Goal: Information Seeking & Learning: Learn about a topic

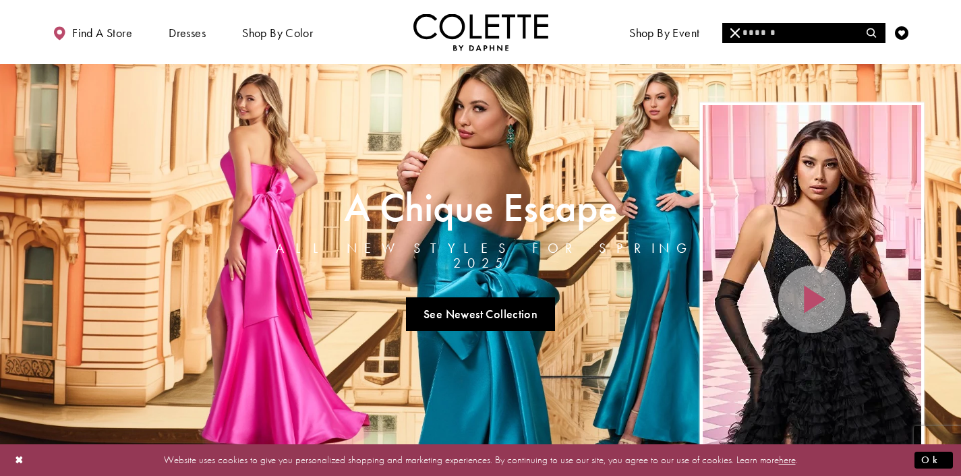
click at [752, 34] on input "Search" at bounding box center [804, 33] width 163 height 20
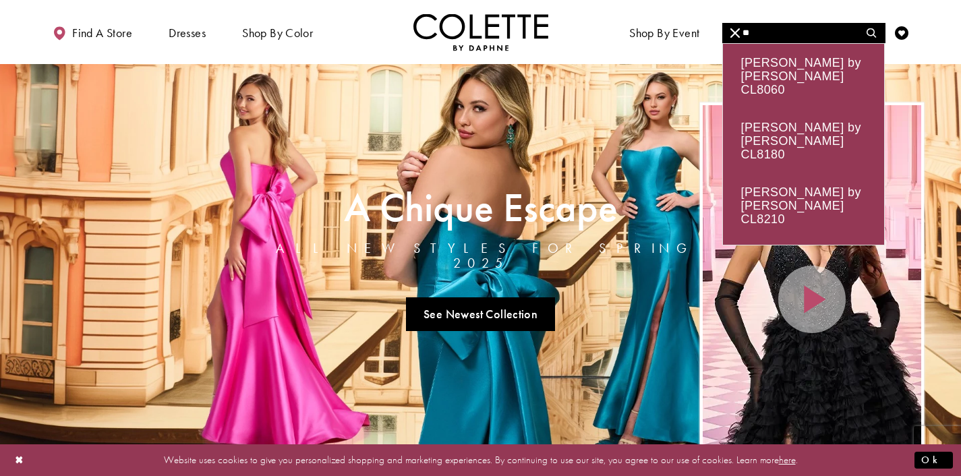
type input "***"
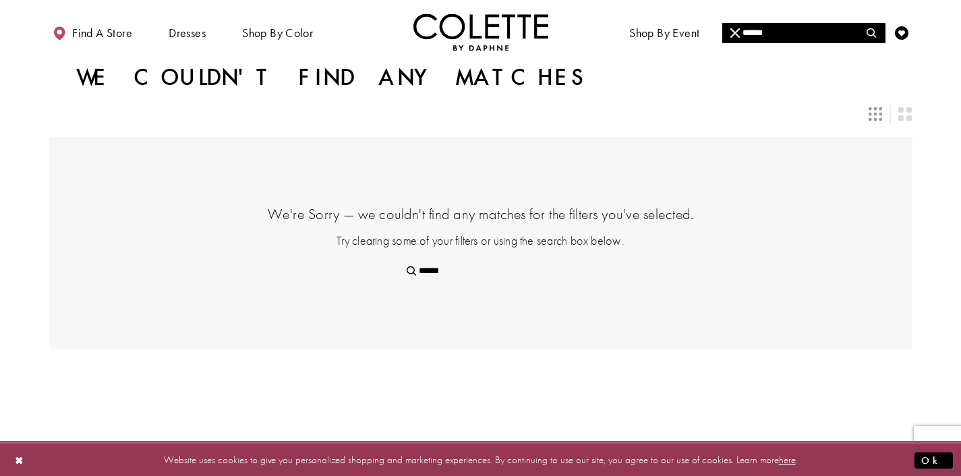
click at [779, 36] on input "******" at bounding box center [804, 33] width 163 height 20
type input "*****"
type input "****"
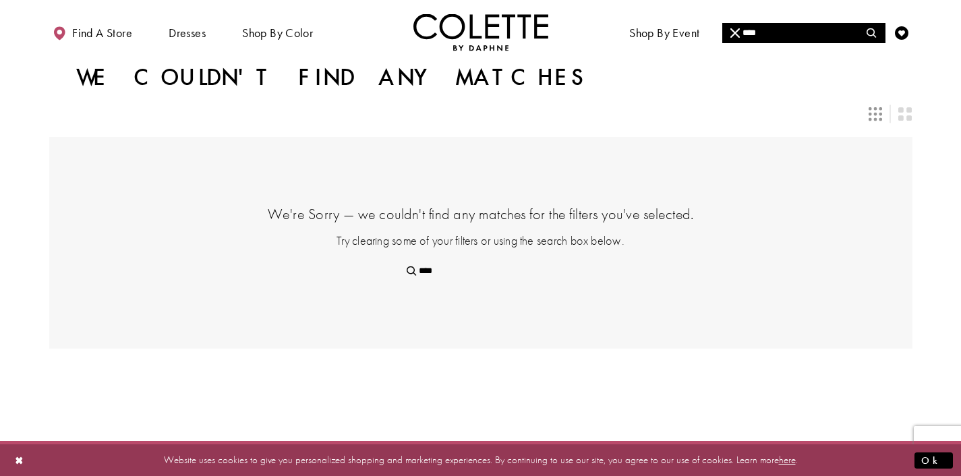
type input "***"
type input "**"
type input "*"
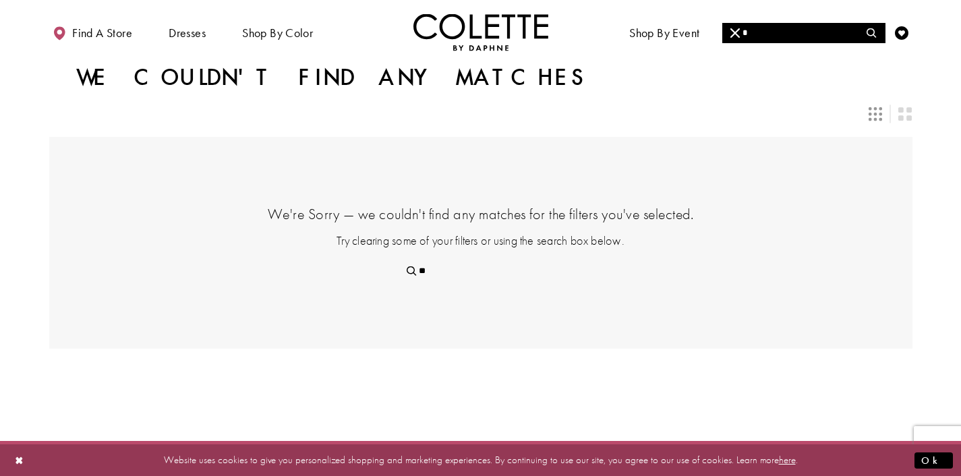
type input "*"
type input "**"
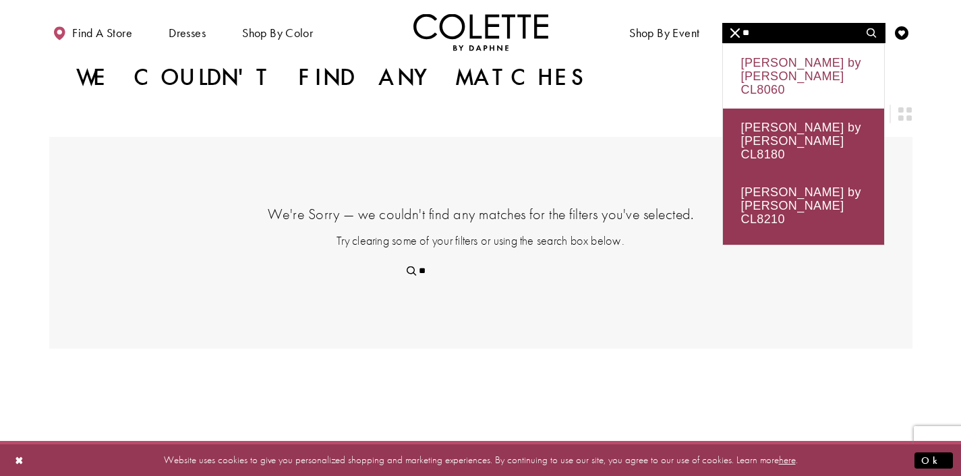
type input "***"
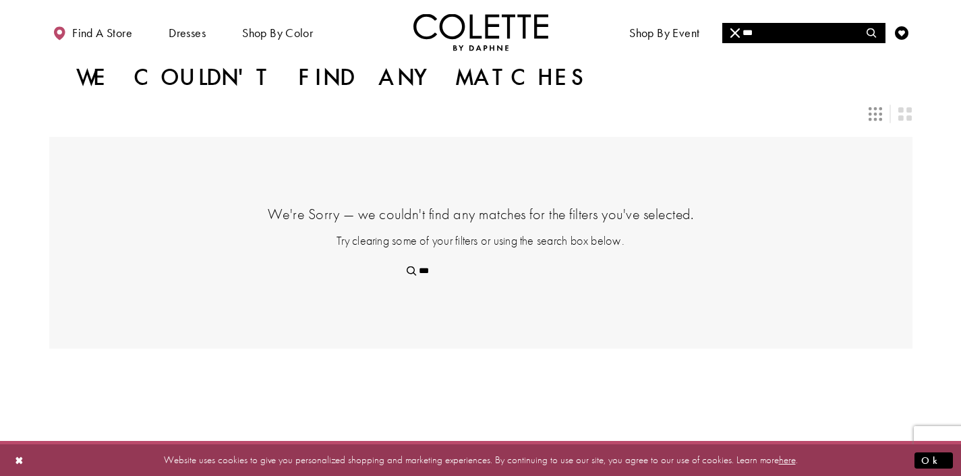
type input "**"
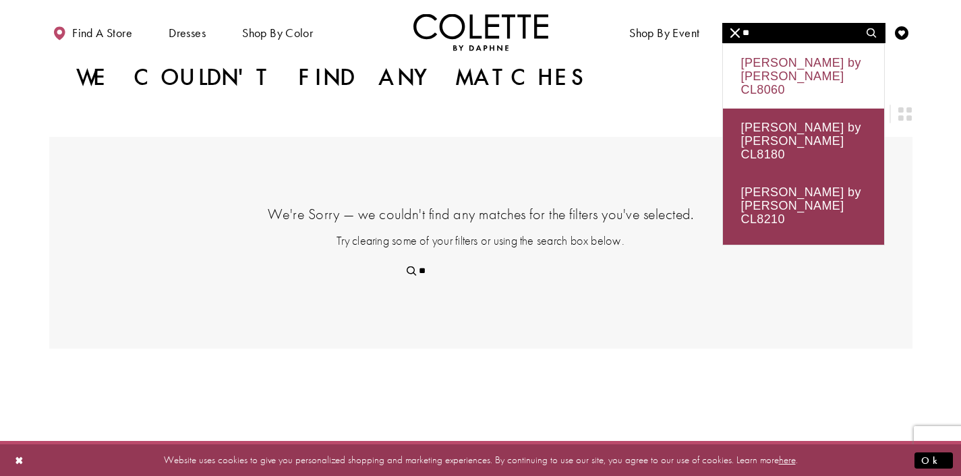
click at [797, 68] on div "Colette by Daphne CL8060" at bounding box center [803, 76] width 161 height 65
type input "**********"
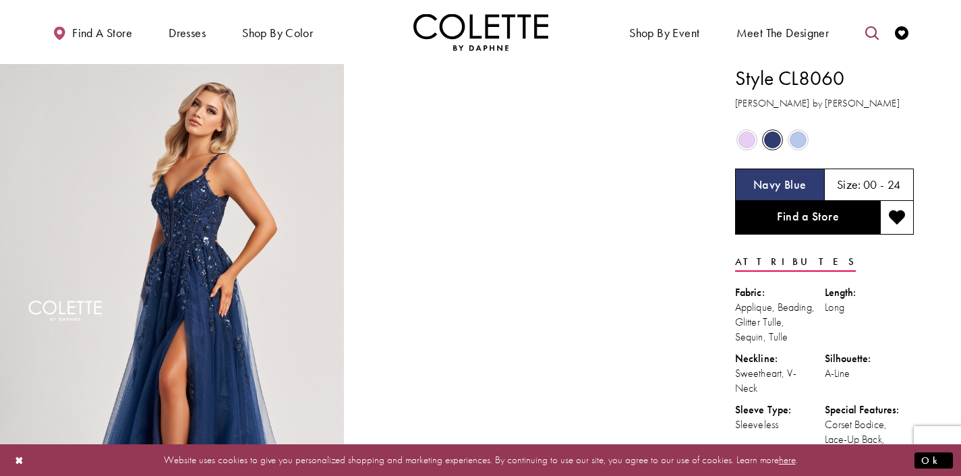
click at [874, 33] on icon "Toggle search" at bounding box center [872, 32] width 13 height 13
click at [797, 34] on input "Search" at bounding box center [804, 33] width 163 height 20
type input "*********"
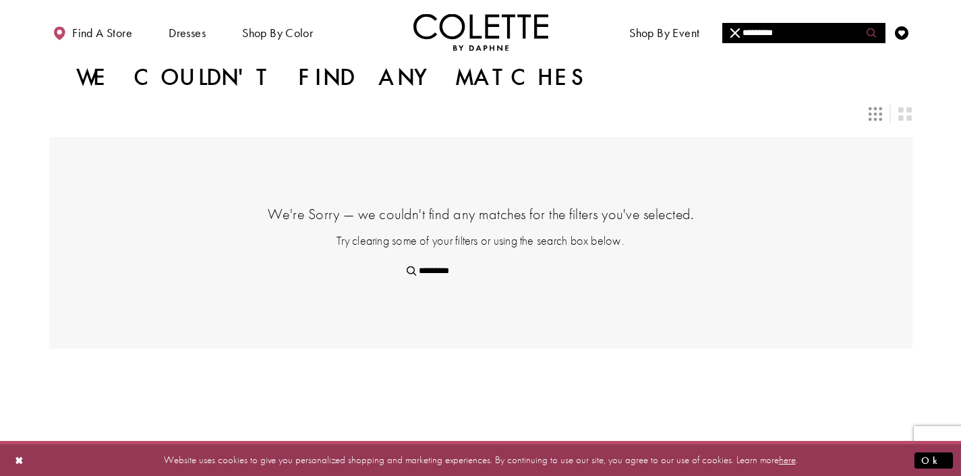
click at [870, 30] on icon "Submit Search" at bounding box center [871, 32] width 9 height 9
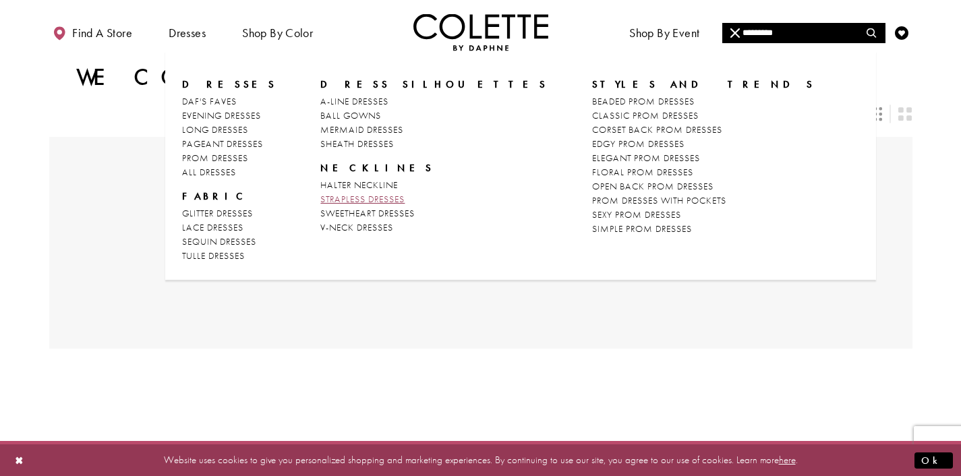
click at [372, 197] on span "STRAPLESS DRESSES" at bounding box center [362, 199] width 84 height 12
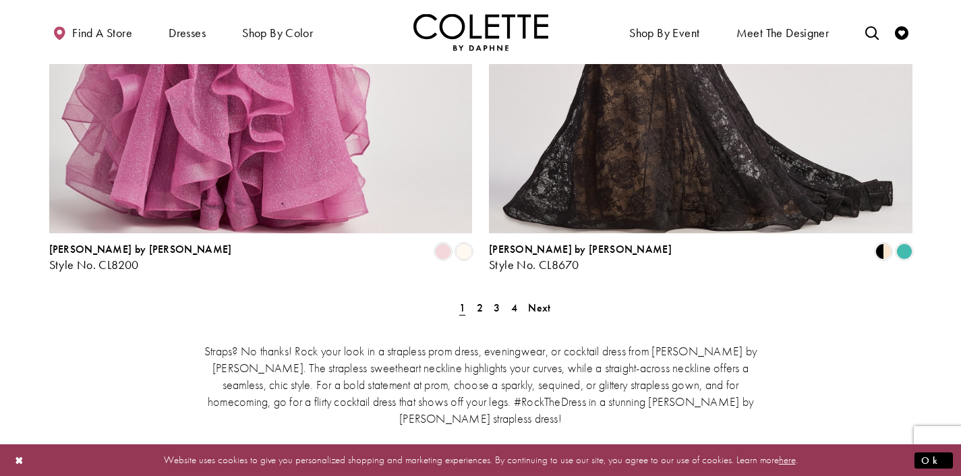
scroll to position [2522, 0]
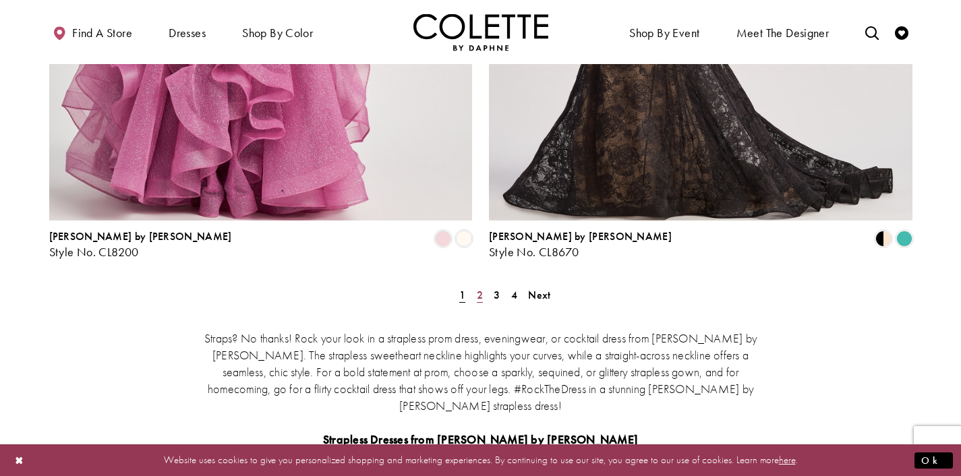
click at [476, 285] on link "2" at bounding box center [480, 295] width 14 height 20
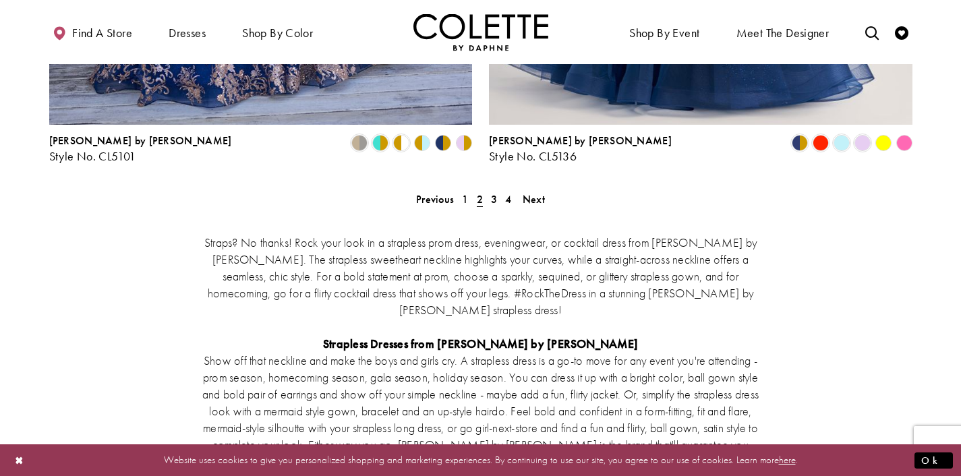
scroll to position [2619, 0]
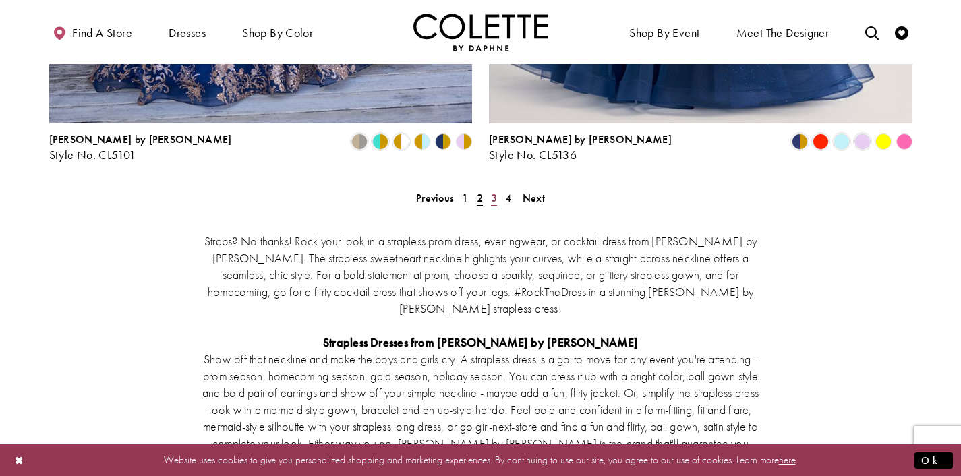
click at [495, 191] on span "3" at bounding box center [494, 198] width 6 height 14
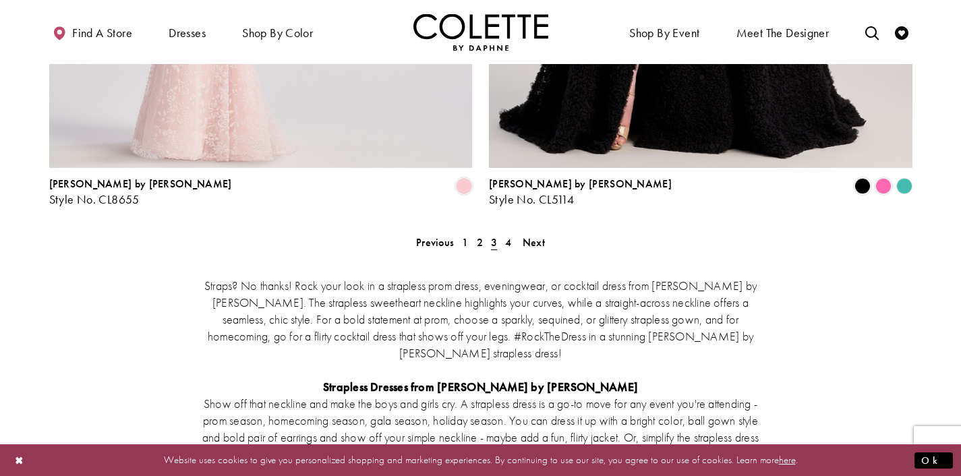
scroll to position [2593, 0]
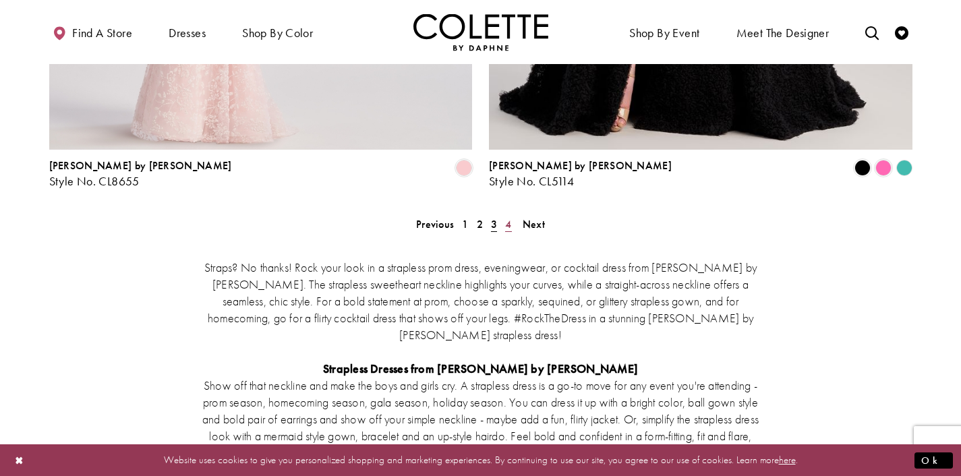
click at [509, 217] on span "4" at bounding box center [508, 224] width 6 height 14
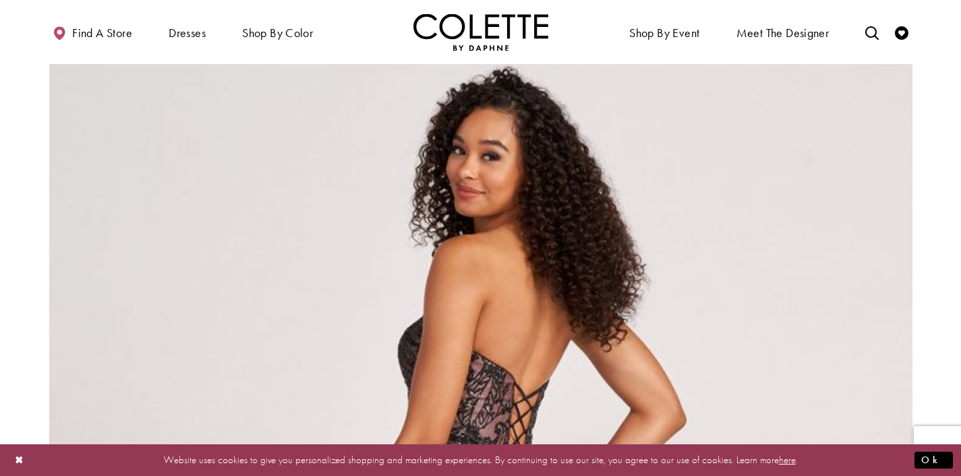
scroll to position [1668, 0]
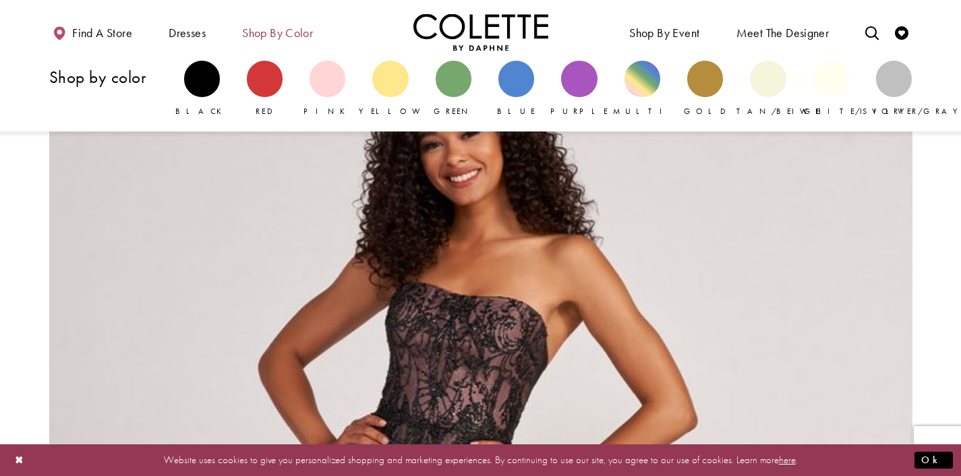
click at [277, 36] on span "Shop by color" at bounding box center [277, 32] width 71 height 13
click at [706, 81] on div "Primary block" at bounding box center [706, 79] width 36 height 36
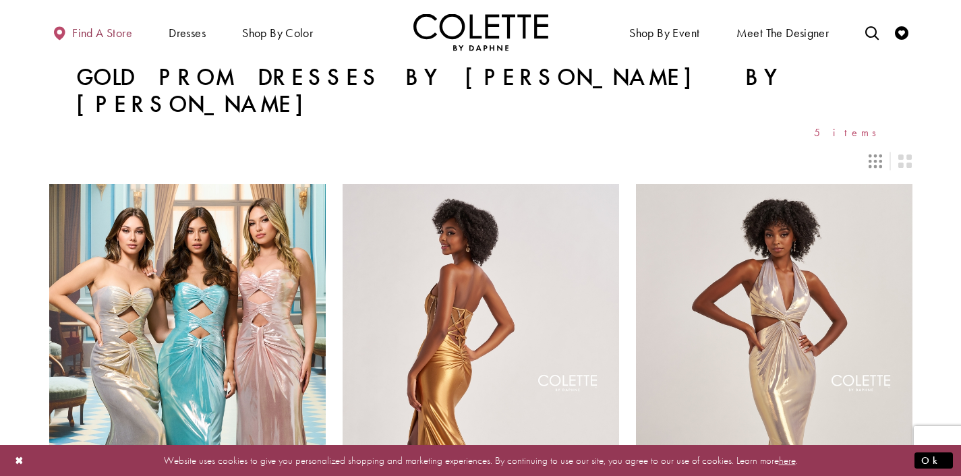
click at [95, 30] on span "Find a store" at bounding box center [102, 32] width 60 height 13
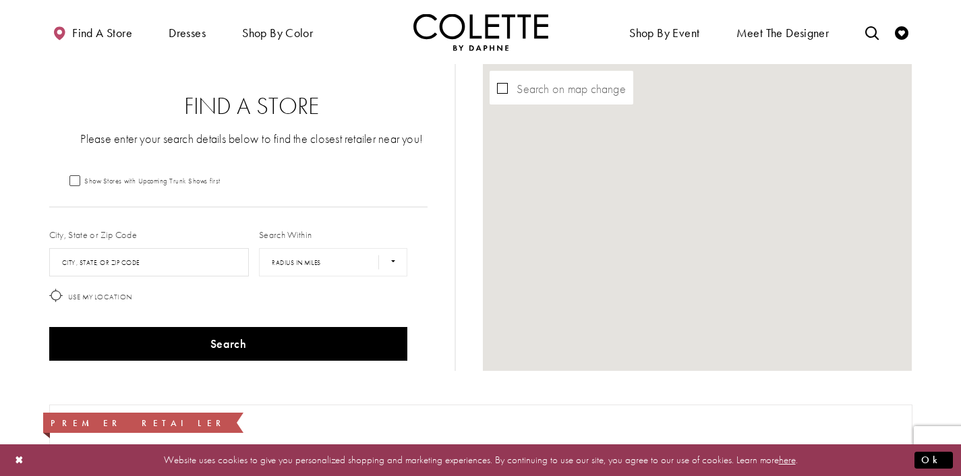
click at [78, 231] on label "City, State or Zip Code" at bounding box center [93, 234] width 88 height 13
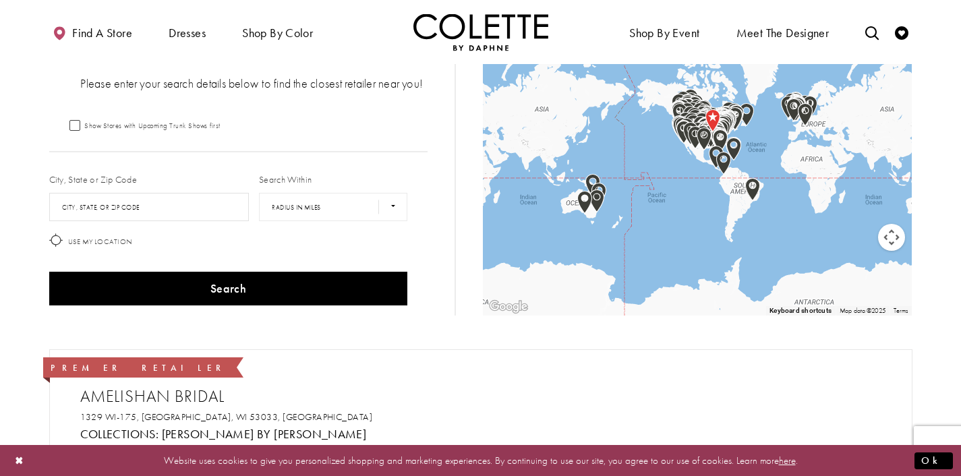
scroll to position [55, 0]
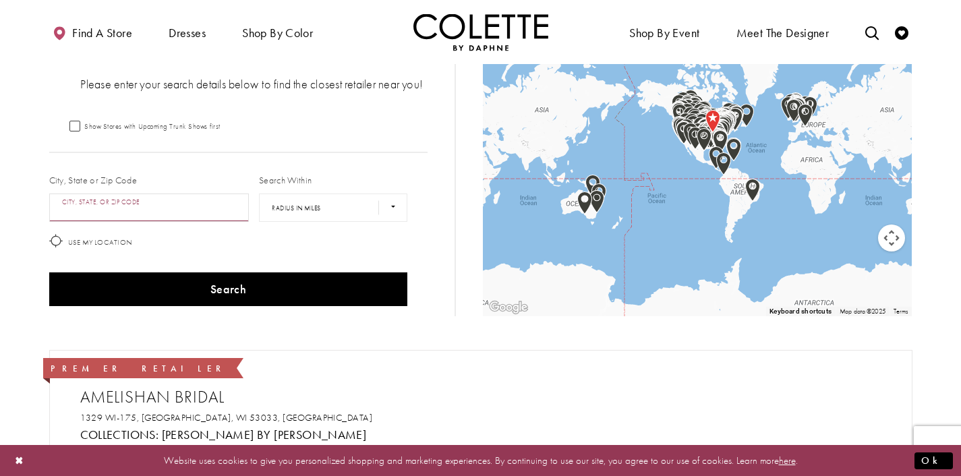
click at [80, 209] on input "City, State, or ZIP Code" at bounding box center [149, 208] width 200 height 28
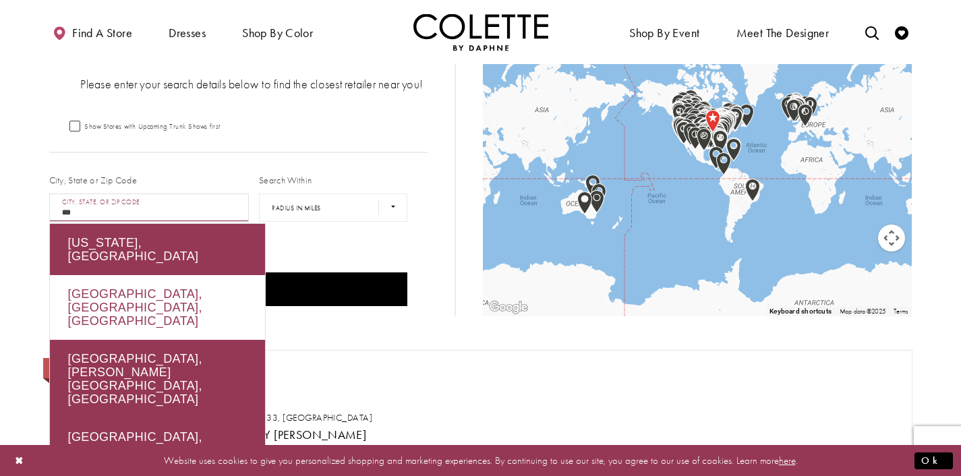
click at [115, 277] on div "Calgary, AB, Canada" at bounding box center [157, 307] width 215 height 65
type input "**********"
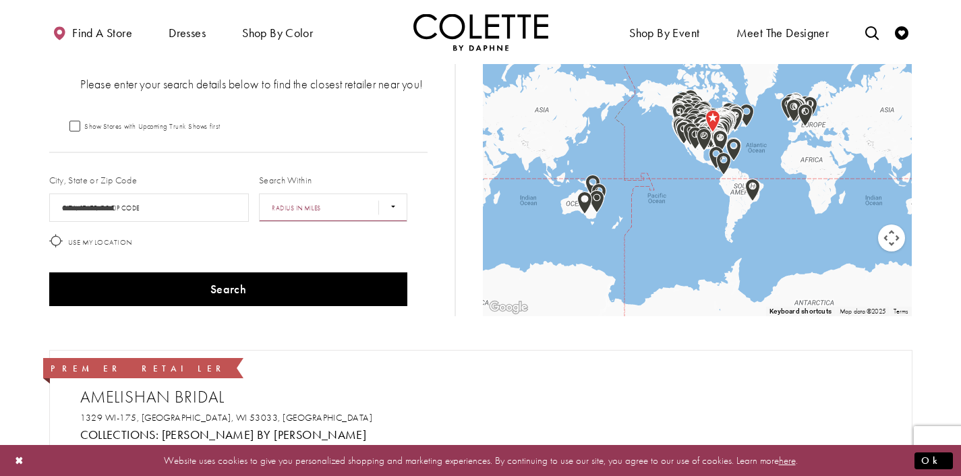
select select "******"
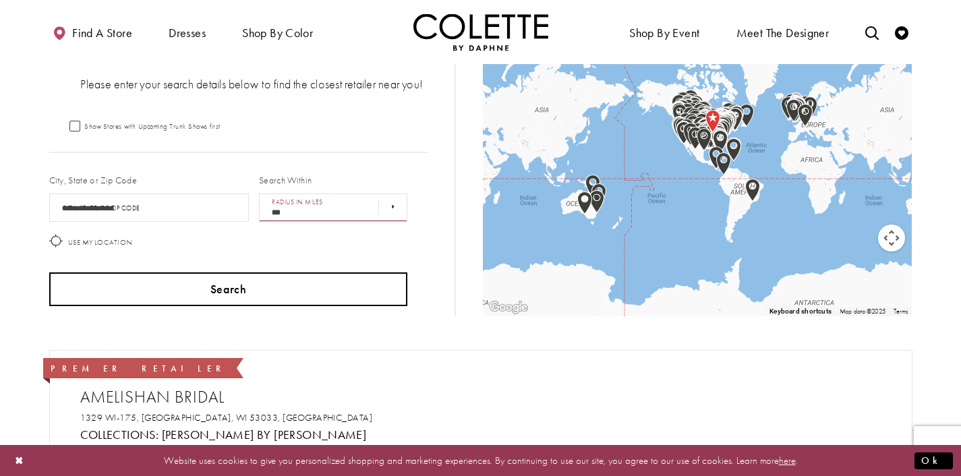
click at [241, 294] on button "Search" at bounding box center [228, 290] width 359 height 34
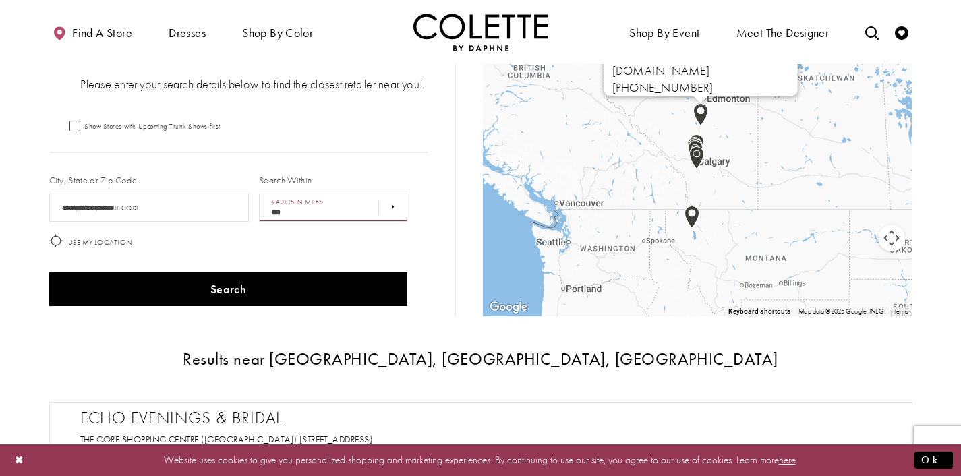
click at [703, 115] on img "Map with store locations" at bounding box center [701, 114] width 15 height 23
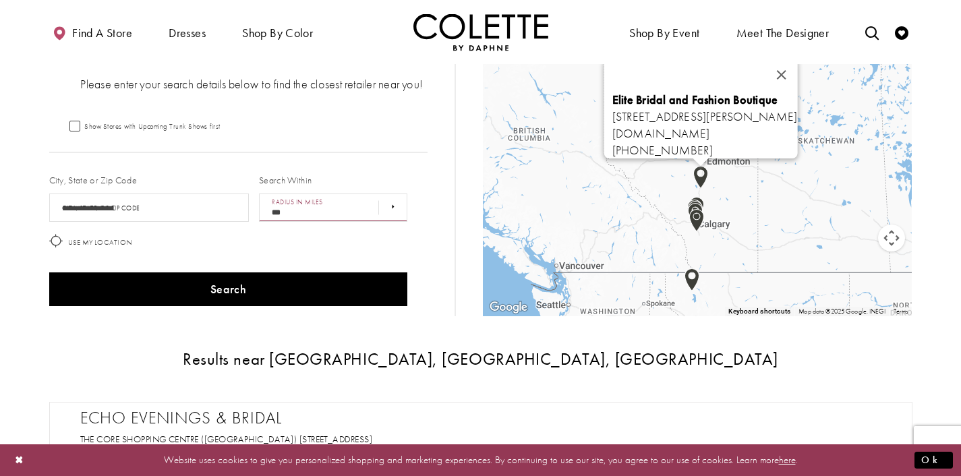
click at [698, 217] on img "Map with store locations" at bounding box center [697, 220] width 15 height 23
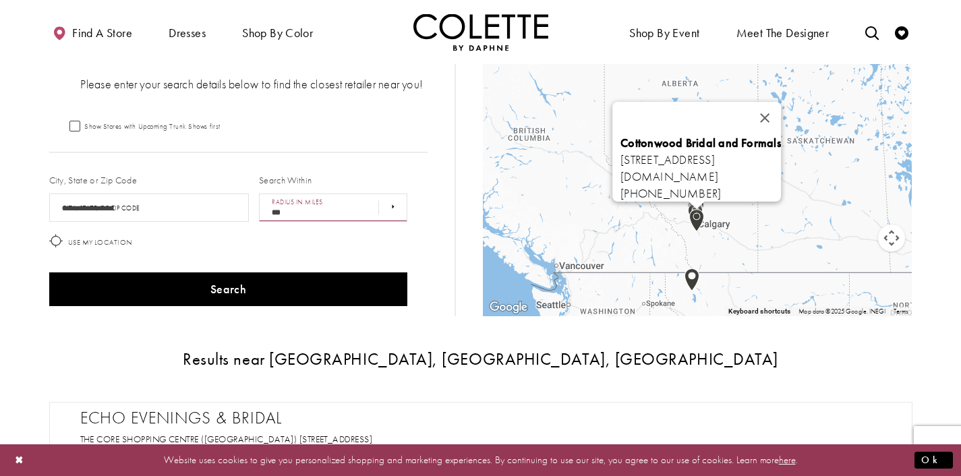
click at [698, 215] on img "Map with store locations" at bounding box center [697, 220] width 15 height 23
click at [781, 106] on button "Close" at bounding box center [765, 118] width 32 height 32
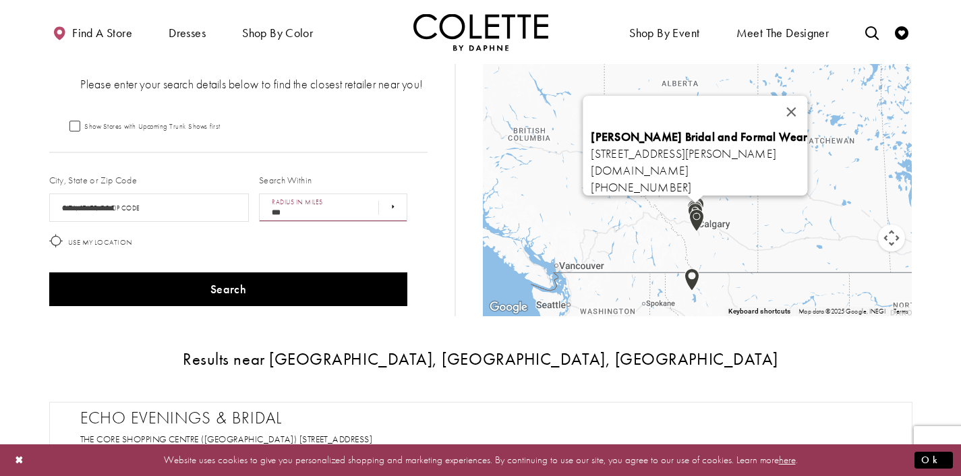
click at [696, 206] on img "Map with store locations" at bounding box center [695, 214] width 15 height 23
click at [700, 202] on div "Map with store locations" at bounding box center [696, 200] width 17 height 8
click at [702, 204] on img "Map with store locations" at bounding box center [695, 214] width 15 height 23
click at [808, 98] on button "Close" at bounding box center [792, 112] width 32 height 32
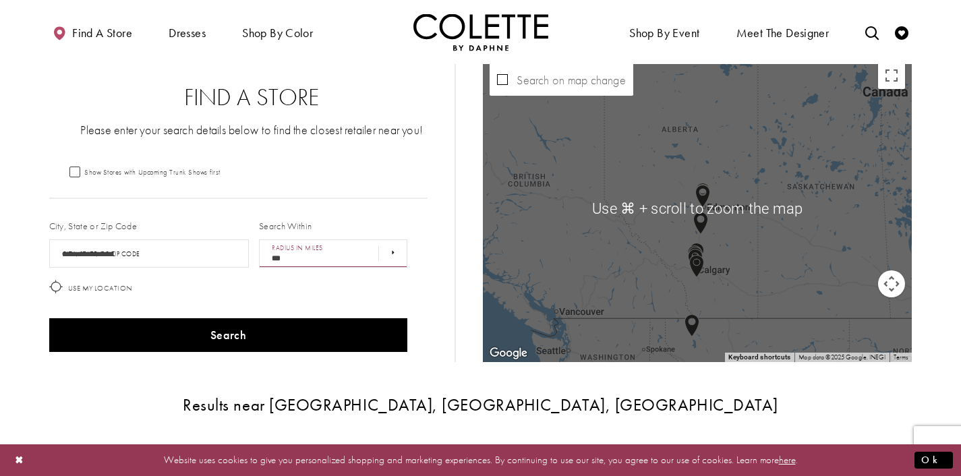
scroll to position [20, 0]
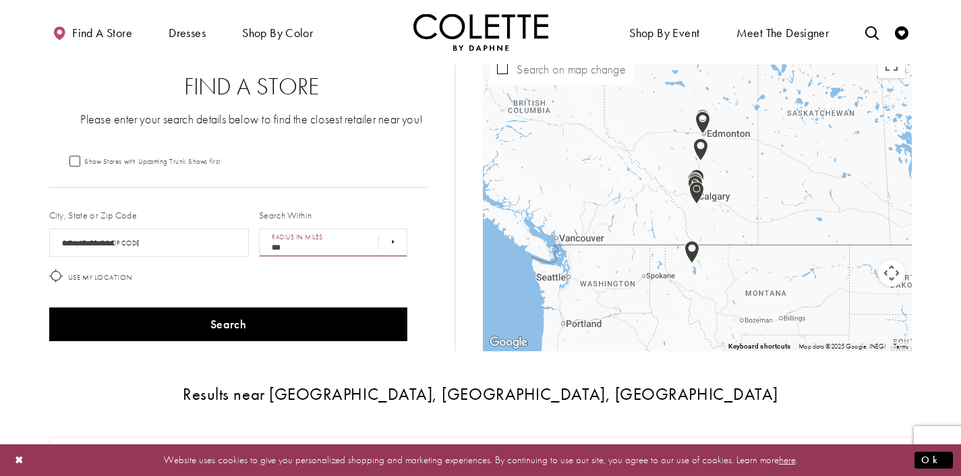
click at [733, 244] on div "Map with store locations" at bounding box center [697, 198] width 429 height 307
click at [887, 277] on button "Map camera controls" at bounding box center [891, 273] width 27 height 27
click at [857, 237] on button "Zoom in" at bounding box center [858, 239] width 27 height 27
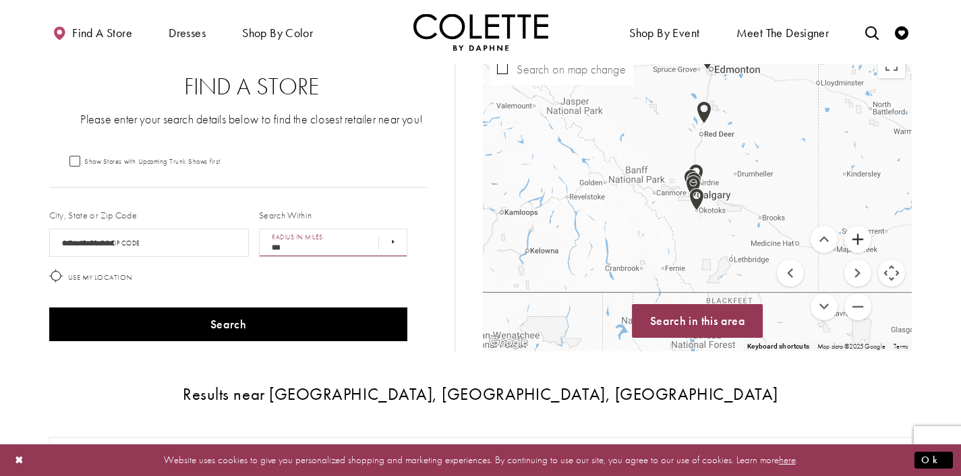
click at [857, 237] on button "Zoom in" at bounding box center [858, 239] width 27 height 27
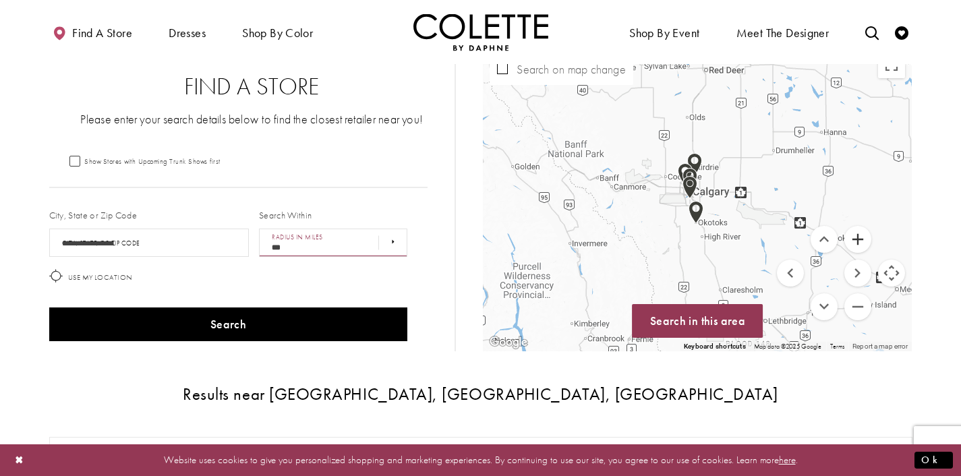
click at [857, 240] on button "Zoom in" at bounding box center [858, 239] width 27 height 27
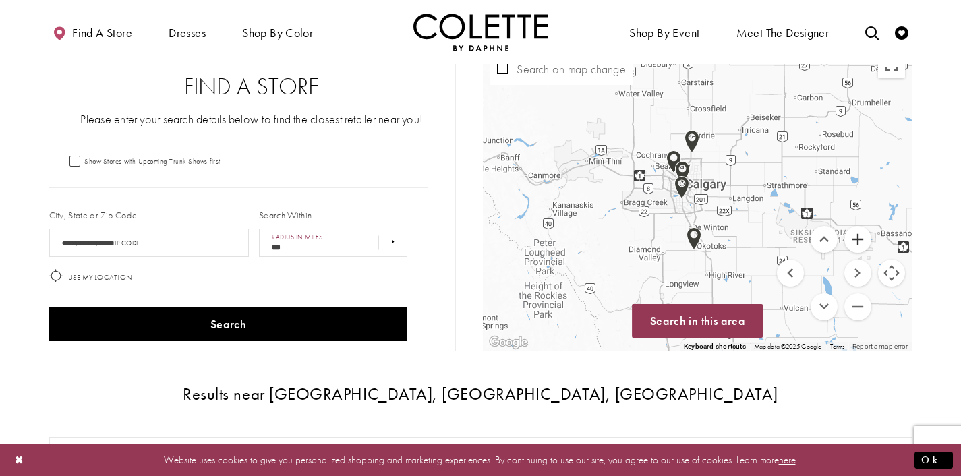
click at [857, 237] on button "Zoom in" at bounding box center [858, 239] width 27 height 27
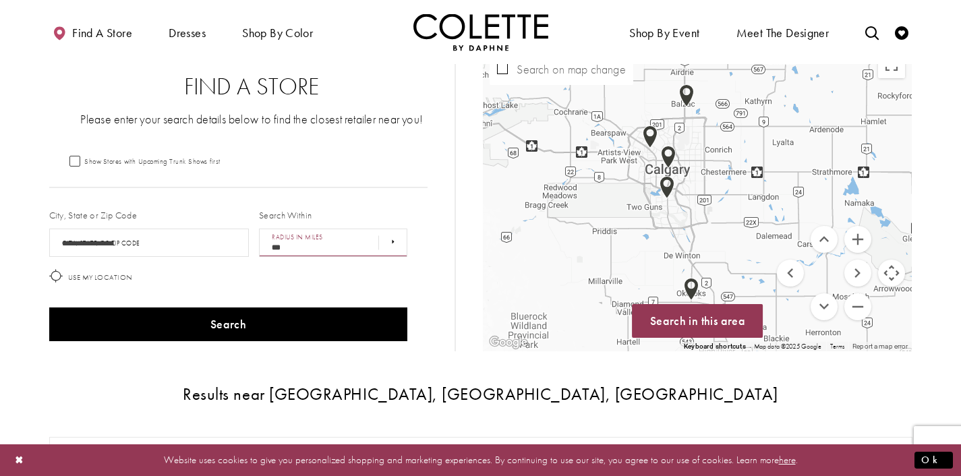
click at [686, 99] on img "Map with store locations" at bounding box center [686, 95] width 15 height 23
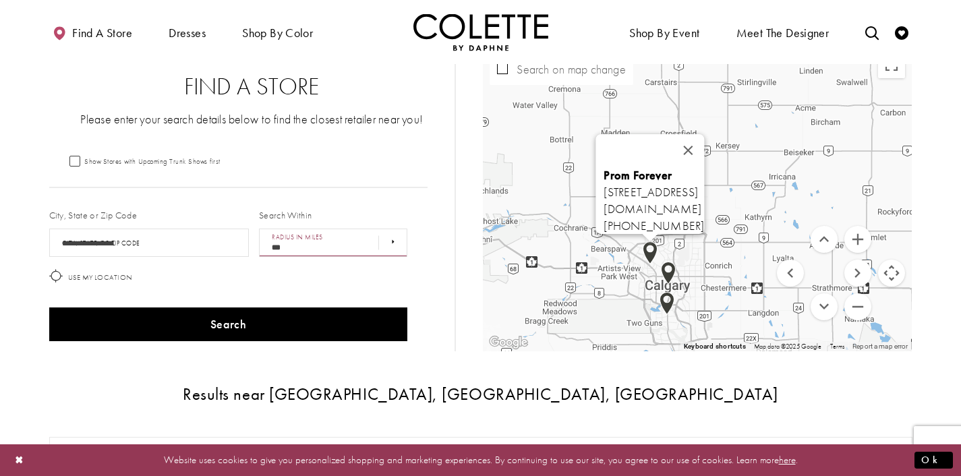
click at [650, 253] on div "Prom Forever 5111 Northland Dr NW, Calgary, AB T2L 2J8, Canada newyorkfashions.…" at bounding box center [697, 198] width 429 height 307
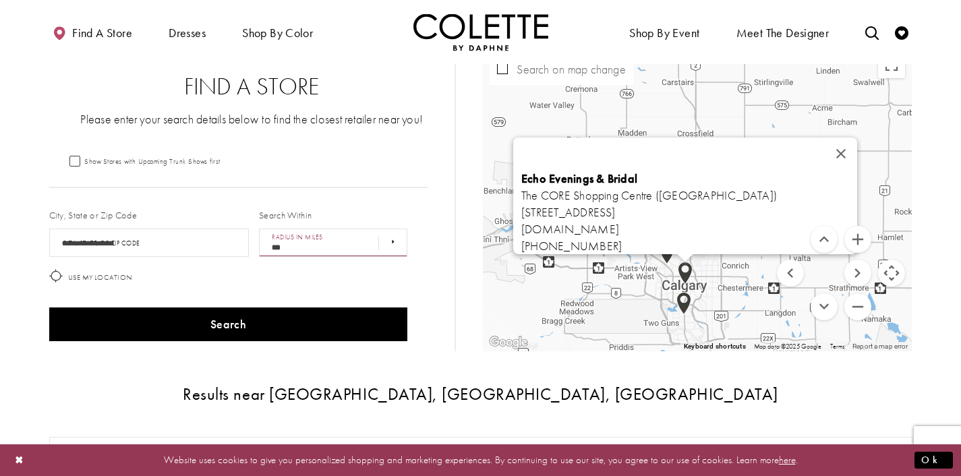
click at [684, 271] on img "Map with store locations" at bounding box center [685, 273] width 15 height 23
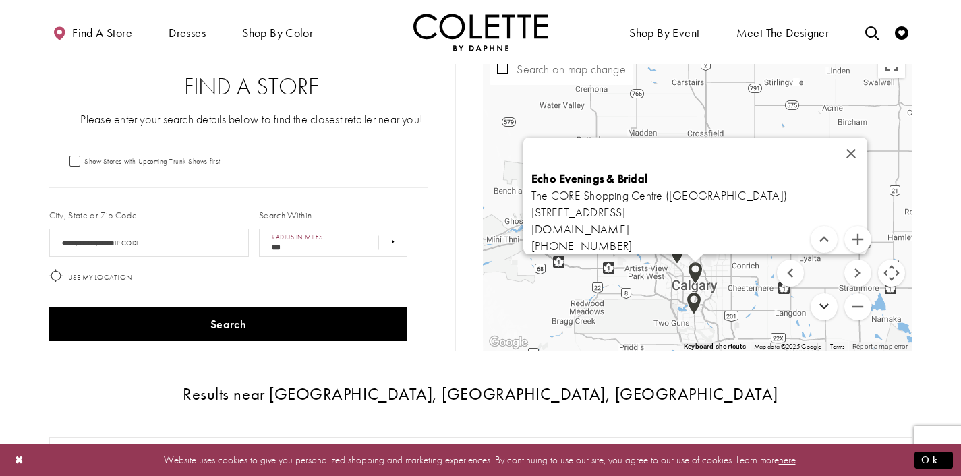
click at [823, 314] on button "Move down" at bounding box center [824, 306] width 27 height 27
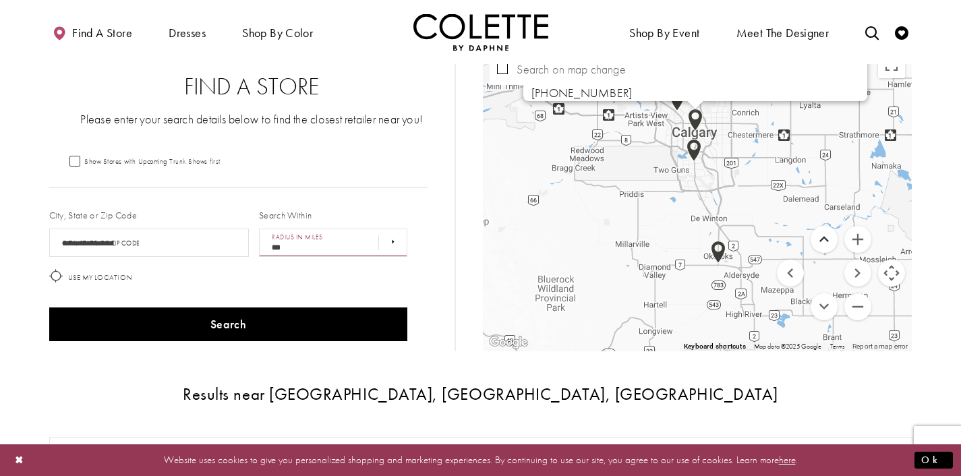
click at [824, 237] on button "Move up" at bounding box center [824, 239] width 27 height 27
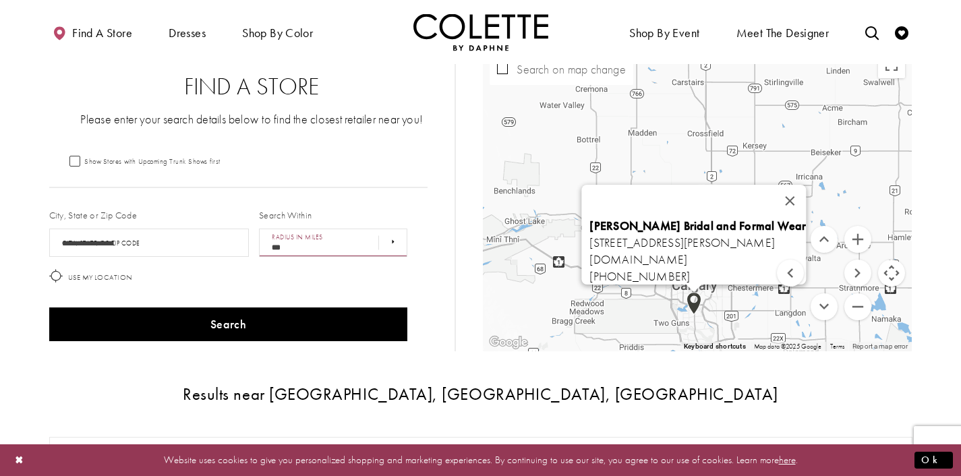
click at [695, 308] on img "Map with store locations" at bounding box center [694, 303] width 15 height 23
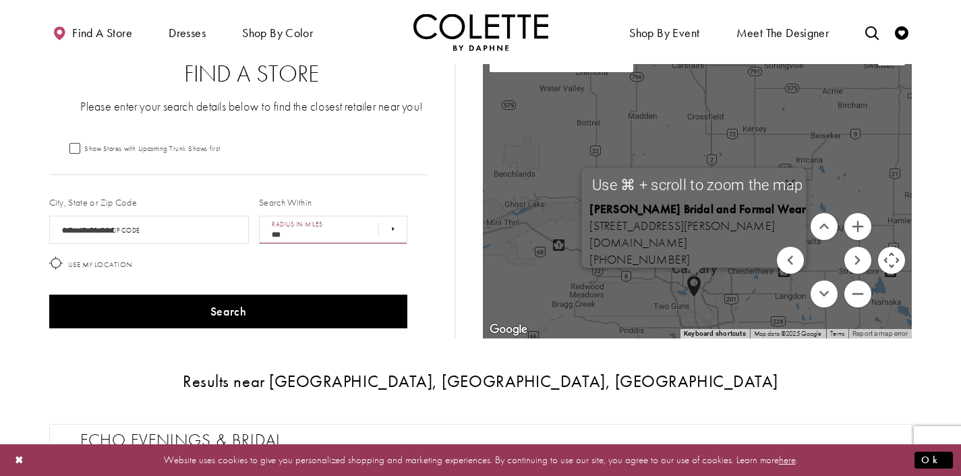
scroll to position [29, 0]
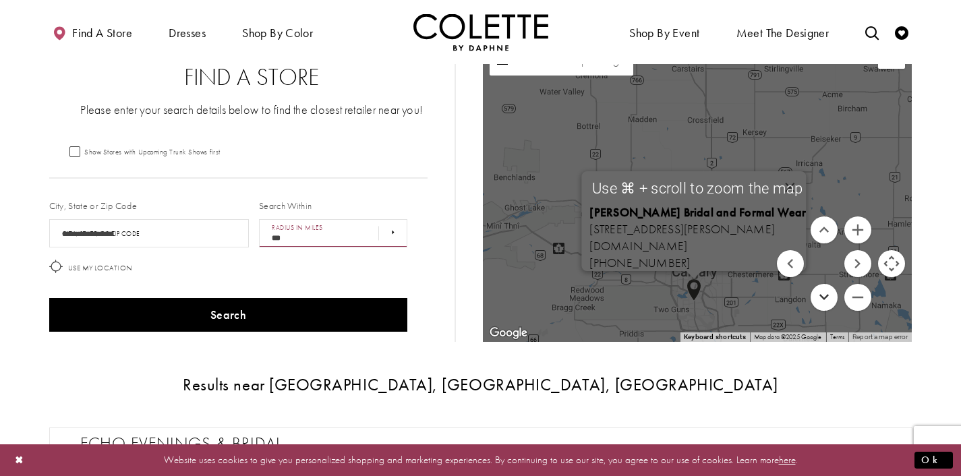
click at [824, 296] on button "Move down" at bounding box center [824, 297] width 27 height 27
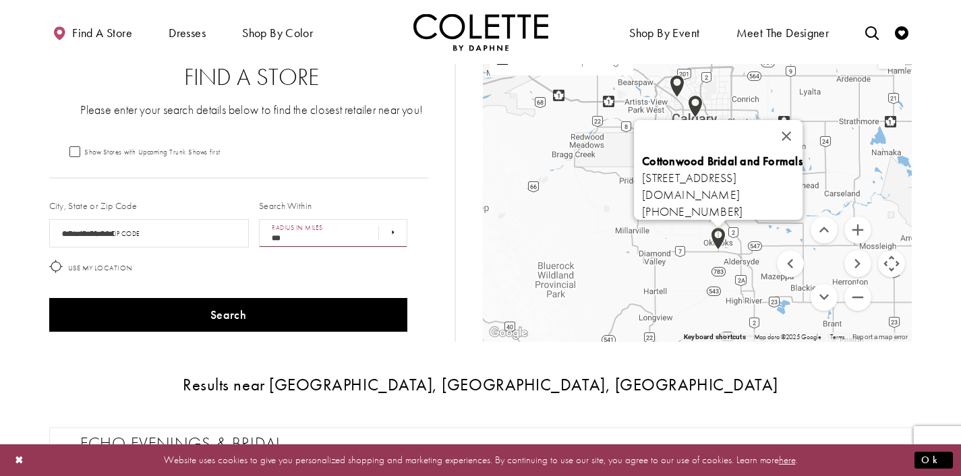
click at [718, 245] on img "Map with store locations" at bounding box center [718, 238] width 15 height 23
click at [826, 236] on button "Move up" at bounding box center [824, 230] width 27 height 27
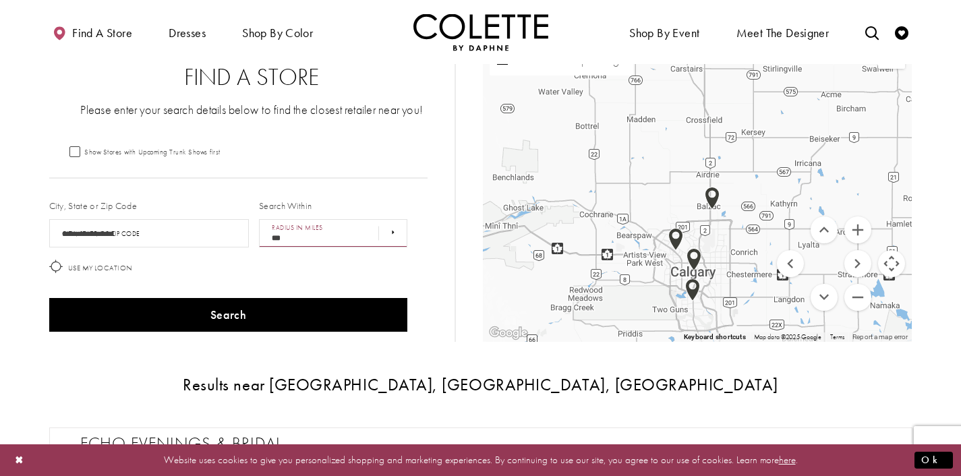
click at [709, 196] on img "Map with store locations" at bounding box center [712, 198] width 15 height 23
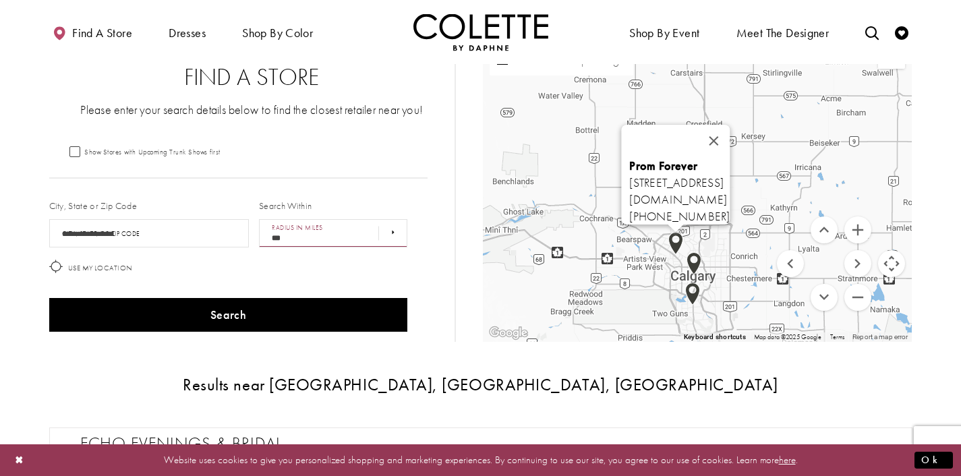
click at [677, 244] on img "Map with store locations" at bounding box center [676, 243] width 15 height 23
click at [822, 297] on button "Move down" at bounding box center [824, 297] width 27 height 27
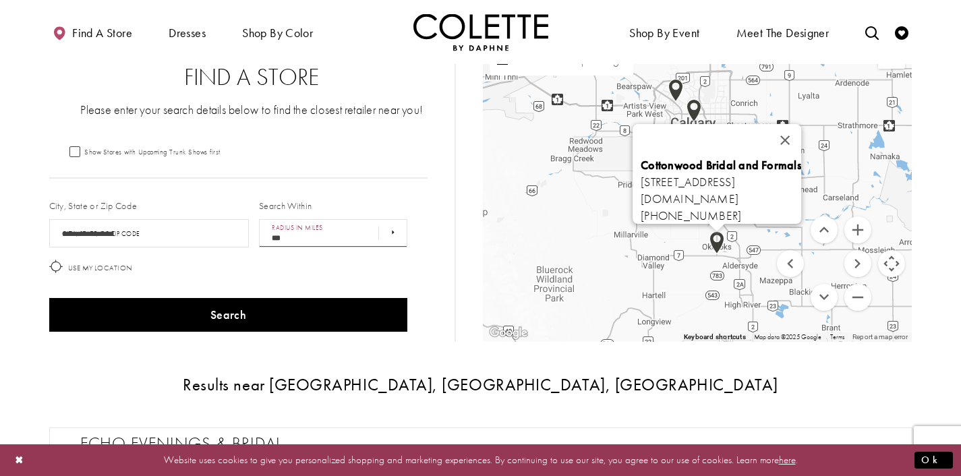
click at [719, 251] on img "Map with store locations" at bounding box center [717, 242] width 15 height 23
click at [824, 235] on button "Move up" at bounding box center [824, 230] width 27 height 27
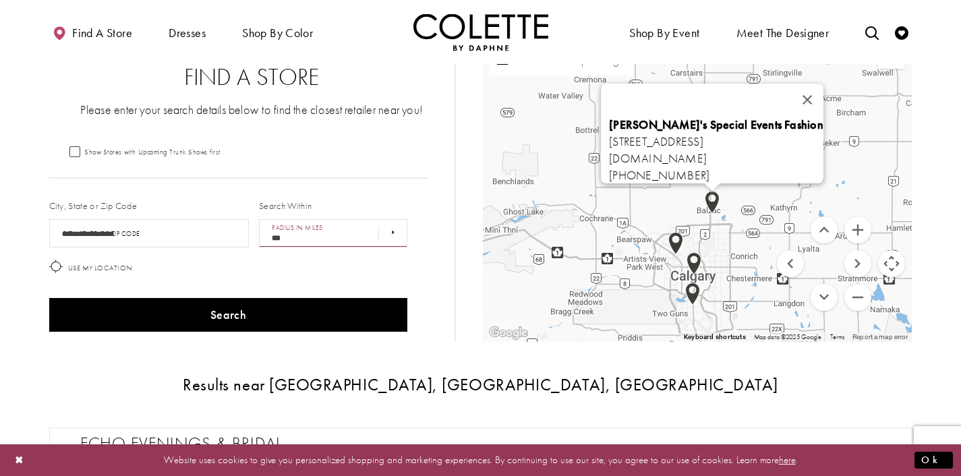
click at [716, 208] on img "Map with store locations" at bounding box center [712, 202] width 15 height 23
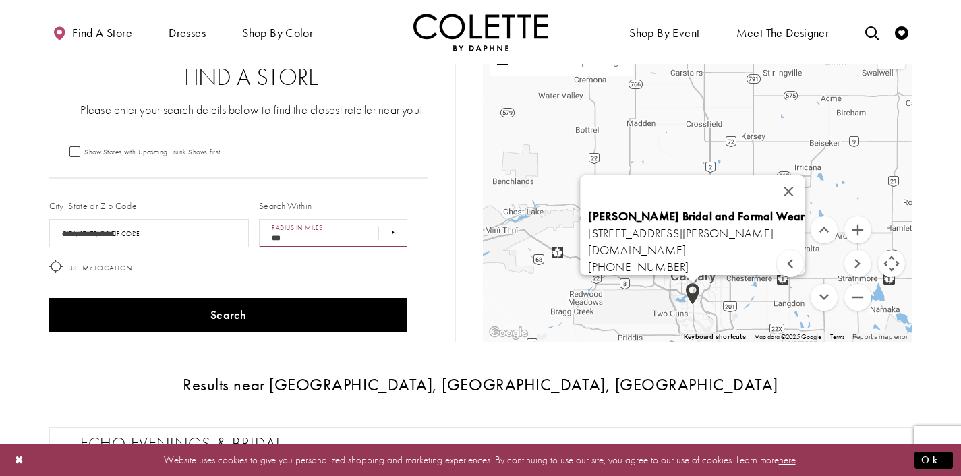
click at [692, 296] on img "Map with store locations" at bounding box center [692, 294] width 15 height 23
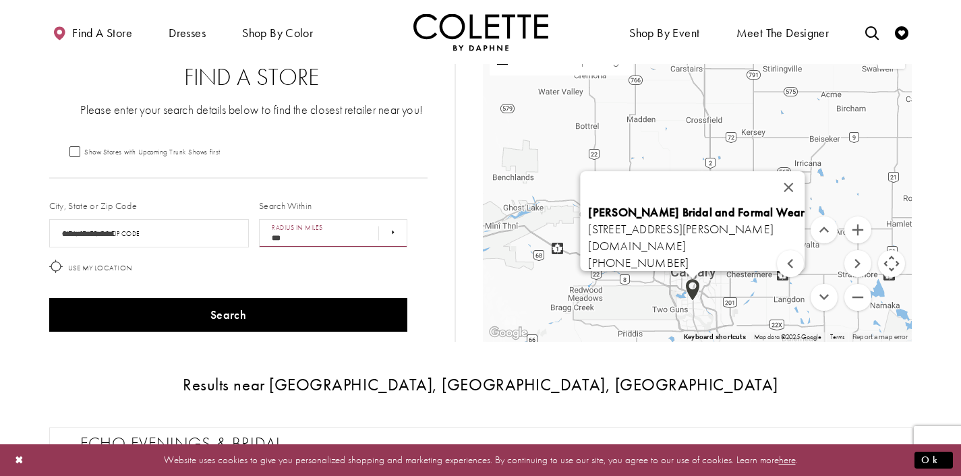
click at [721, 303] on div "Durand Bridal and Formal Wear 9618 Horton Rd SW, Calgary, AB T2V 4K8, Canada du…" at bounding box center [697, 188] width 429 height 307
click at [719, 298] on div "Durand Bridal and Formal Wear 9618 Horton Rd SW, Calgary, AB T2V 4K8, Canada du…" at bounding box center [697, 188] width 429 height 307
click at [690, 152] on div "Durand Bridal and Formal Wear 9618 Horton Rd SW, Calgary, AB T2V 4K8, Canada du…" at bounding box center [697, 188] width 429 height 307
click at [796, 227] on menu "Map with store locations" at bounding box center [824, 264] width 94 height 94
click at [823, 294] on button "Move down" at bounding box center [824, 297] width 27 height 27
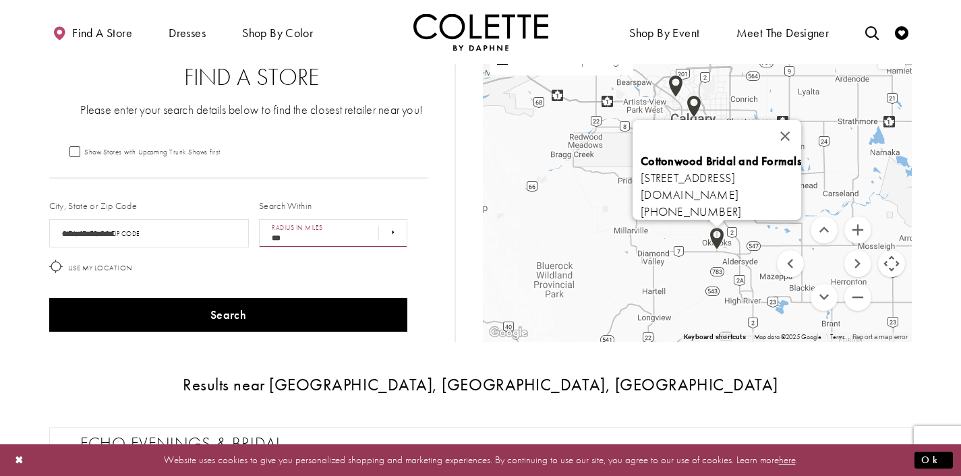
click at [724, 236] on img "Map with store locations" at bounding box center [717, 238] width 15 height 23
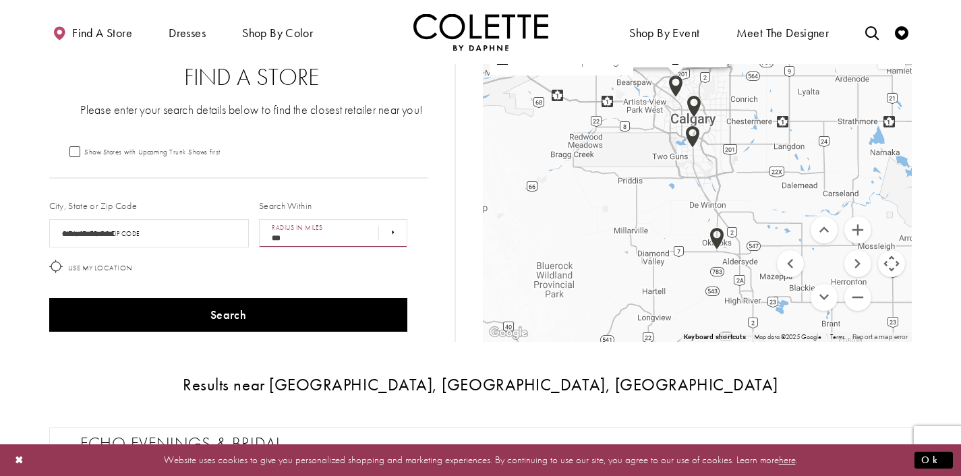
click at [677, 90] on img "Map with store locations" at bounding box center [676, 86] width 15 height 23
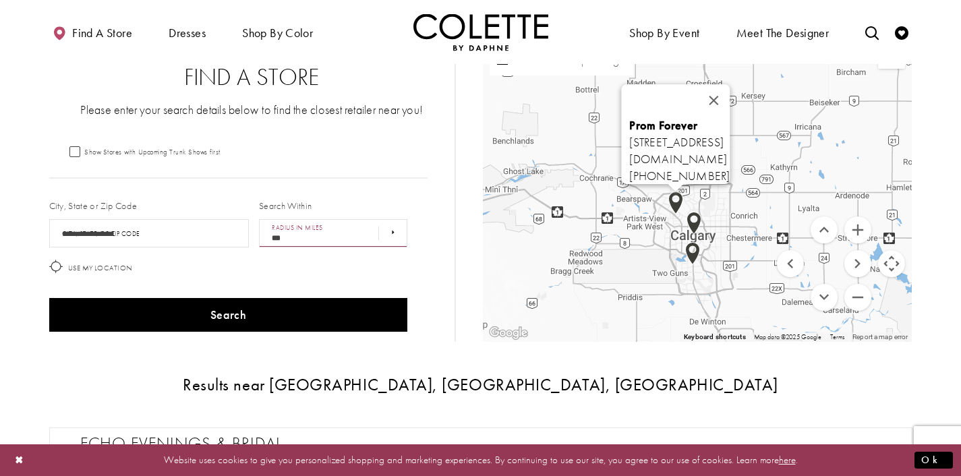
click at [810, 233] on menu "Map with store locations" at bounding box center [824, 264] width 94 height 94
click at [827, 235] on button "Move up" at bounding box center [824, 230] width 27 height 27
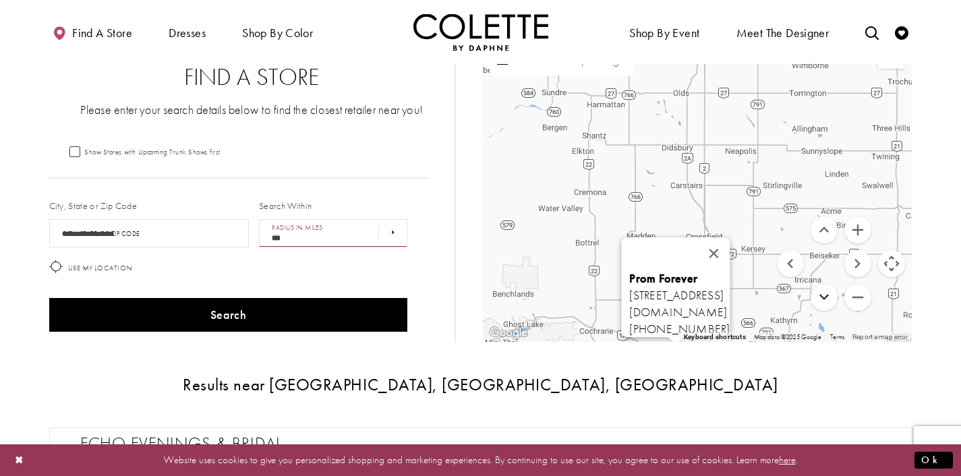
click at [831, 299] on button "Move down" at bounding box center [824, 297] width 27 height 27
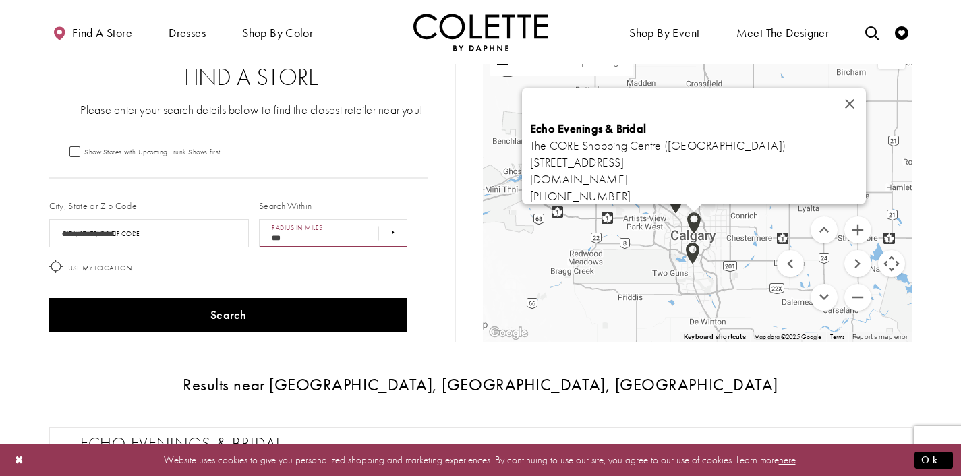
click at [697, 228] on img "Map with store locations" at bounding box center [694, 223] width 15 height 23
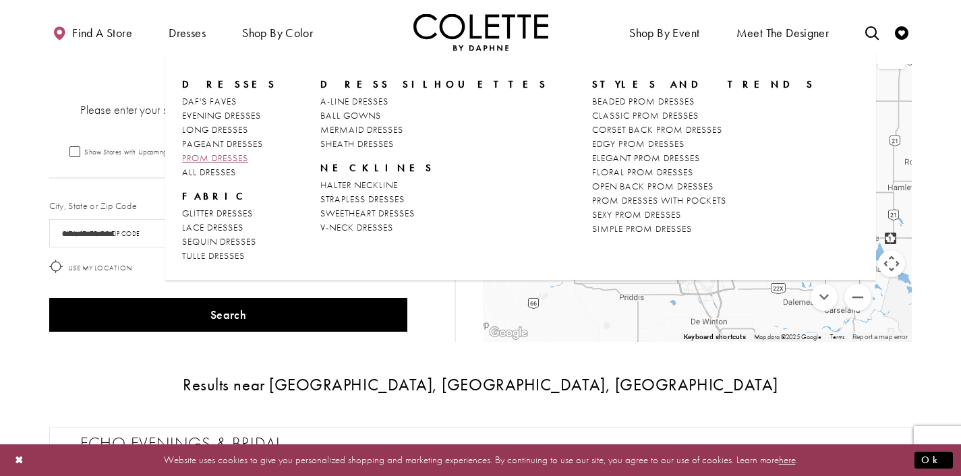
click at [200, 156] on span "PROM DRESSES" at bounding box center [215, 158] width 66 height 12
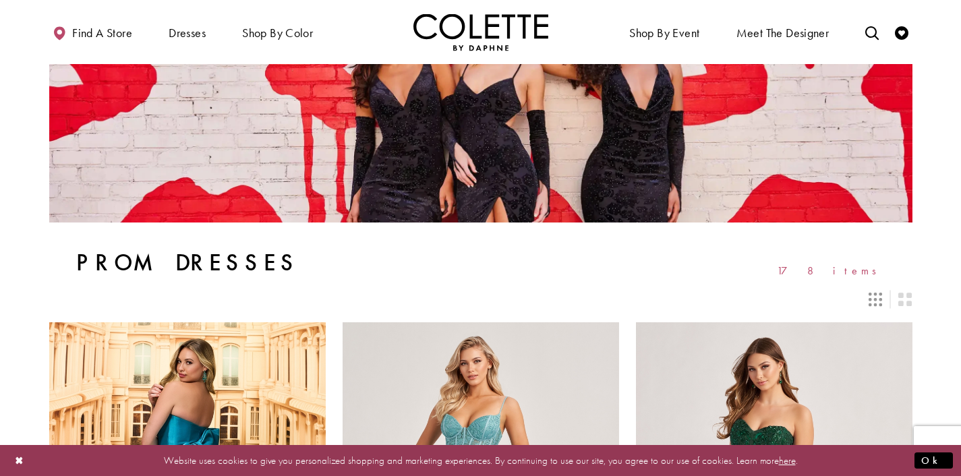
scroll to position [144, 0]
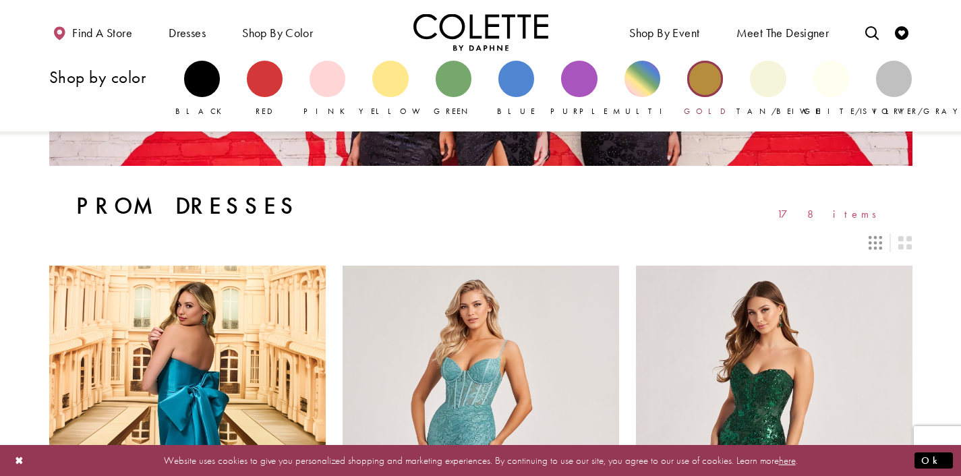
click at [710, 87] on div "Primary block" at bounding box center [706, 79] width 36 height 36
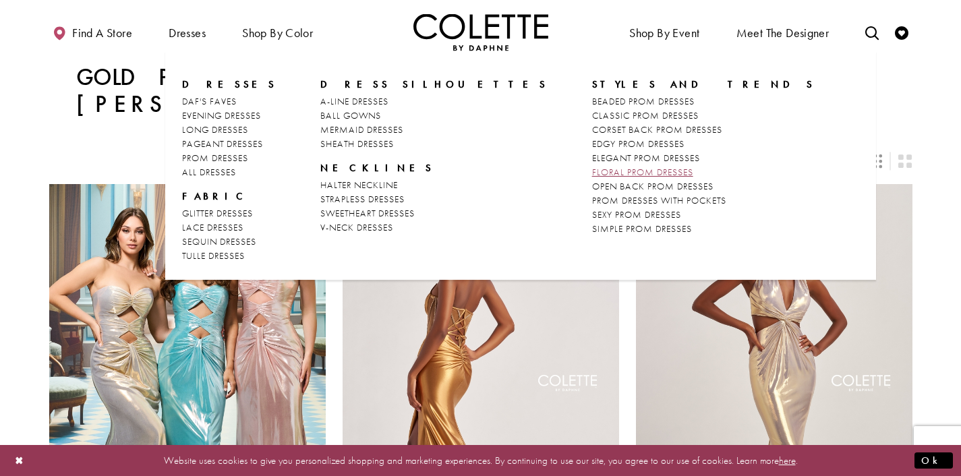
click at [592, 173] on span "FLORAL PROM DRESSES" at bounding box center [642, 172] width 101 height 12
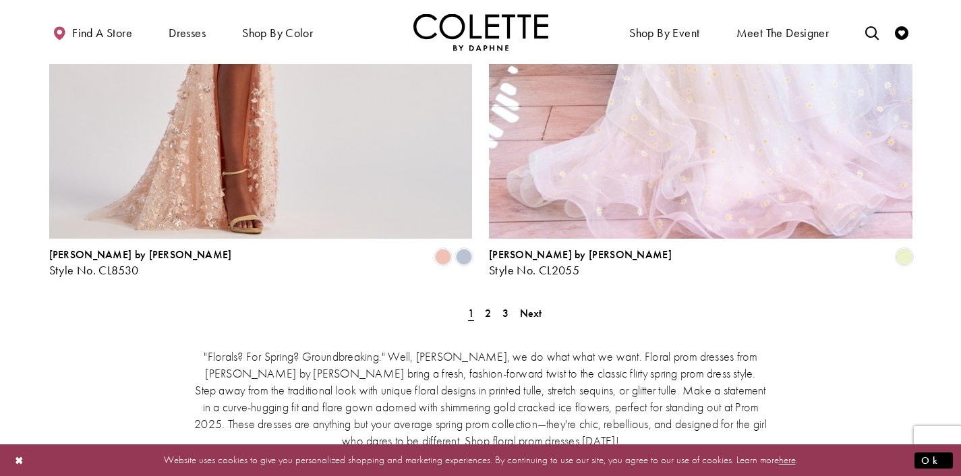
scroll to position [2615, 0]
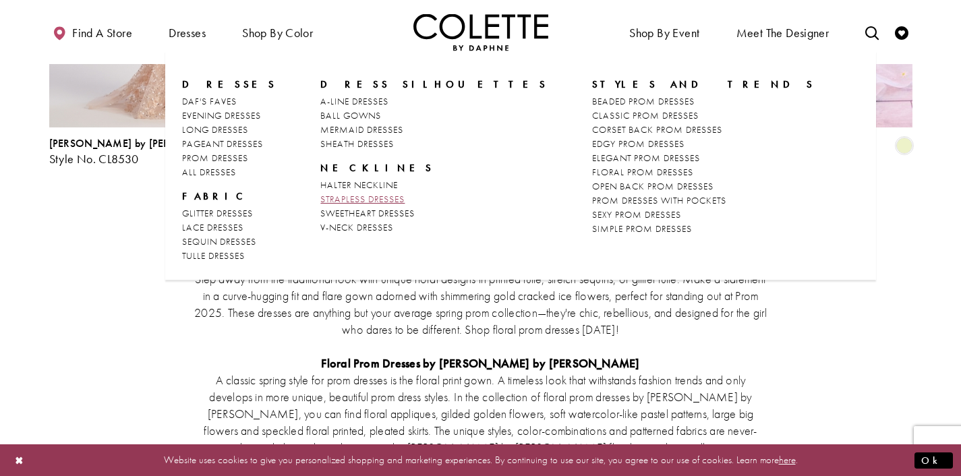
click at [355, 194] on span "STRAPLESS DRESSES" at bounding box center [362, 199] width 84 height 12
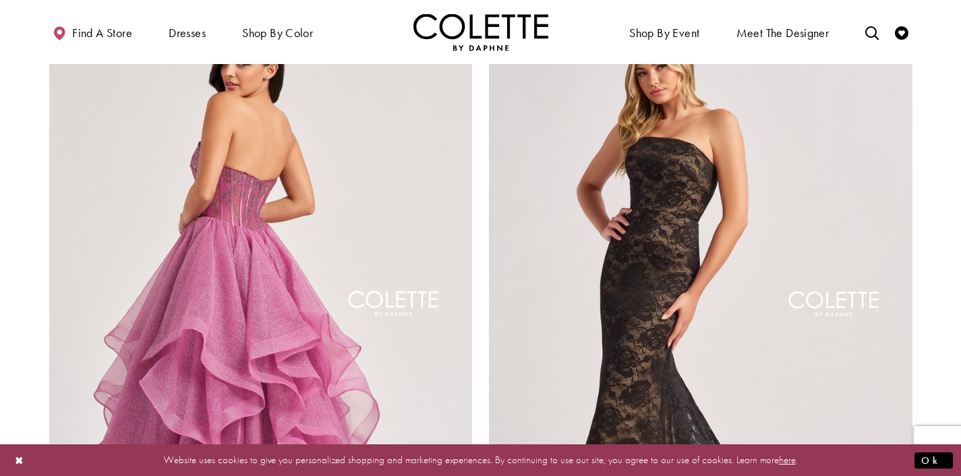
scroll to position [2476, 0]
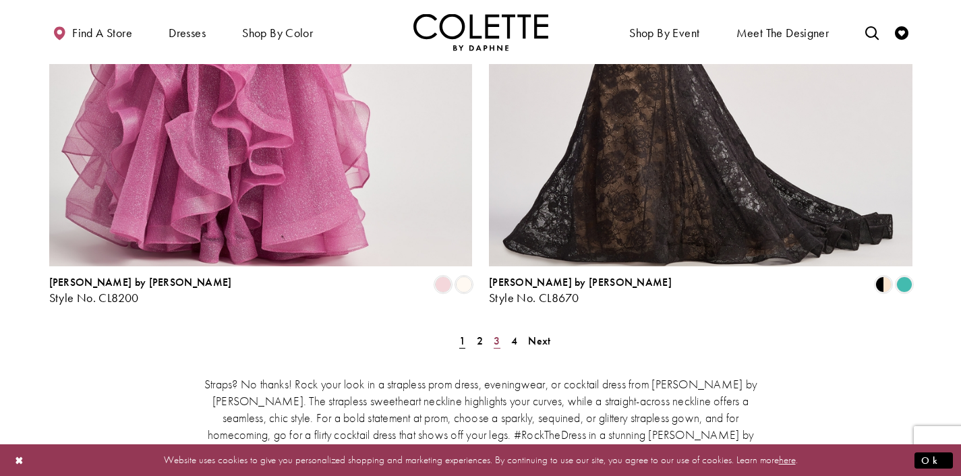
click at [497, 334] on span "3" at bounding box center [497, 341] width 6 height 14
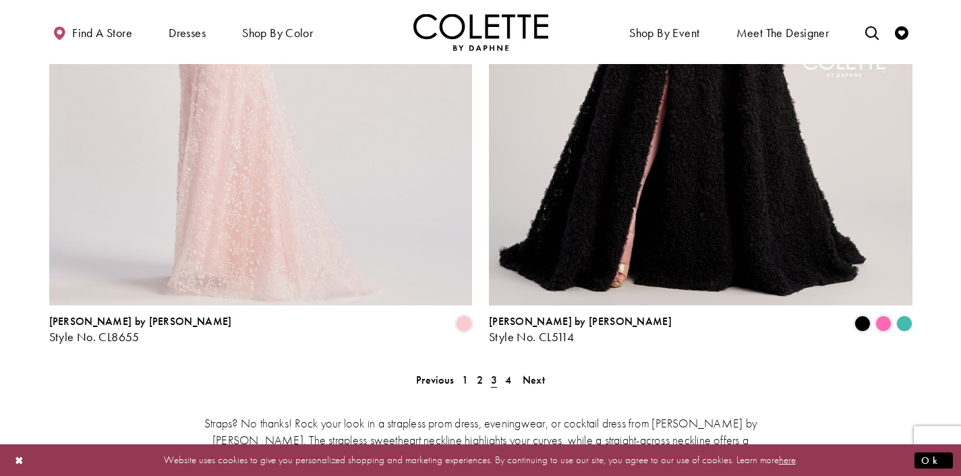
scroll to position [2455, 0]
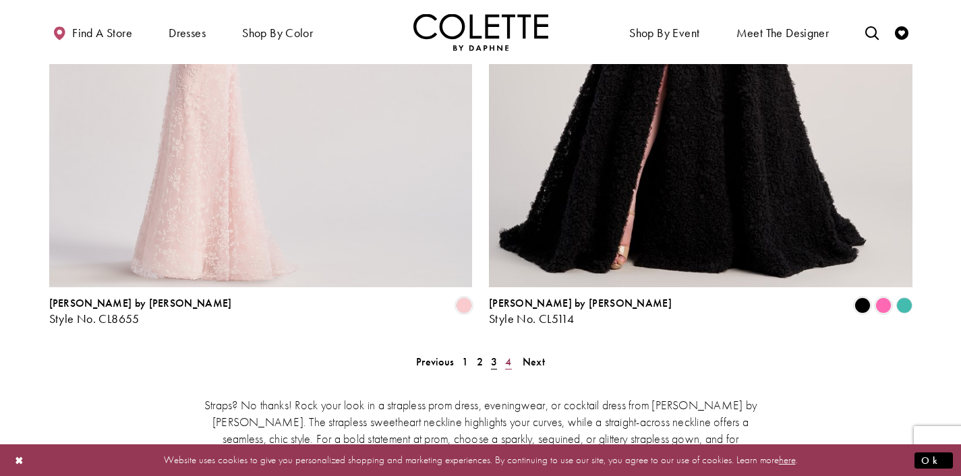
click at [508, 355] on span "4" at bounding box center [508, 362] width 6 height 14
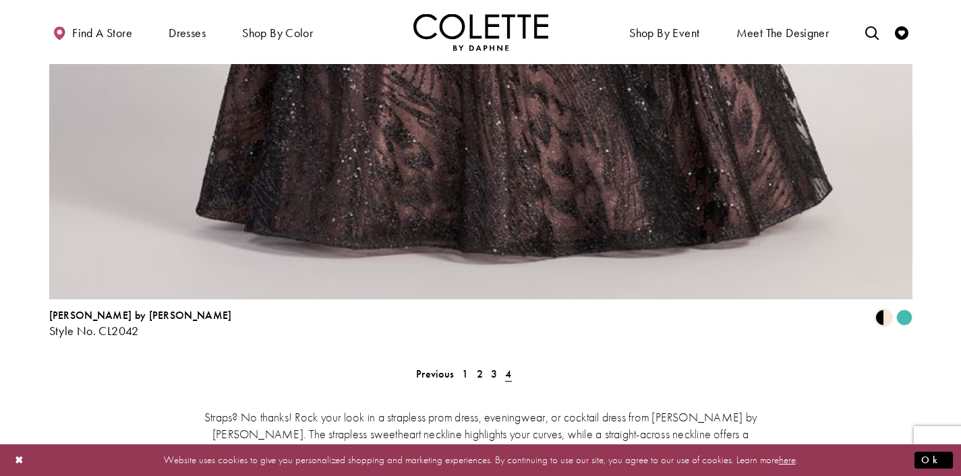
scroll to position [2711, 0]
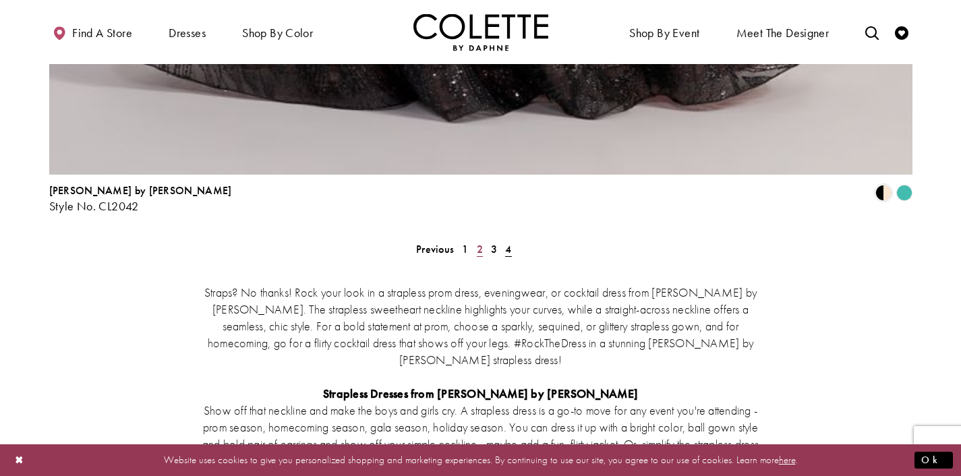
click at [477, 242] on span "2" at bounding box center [480, 249] width 6 height 14
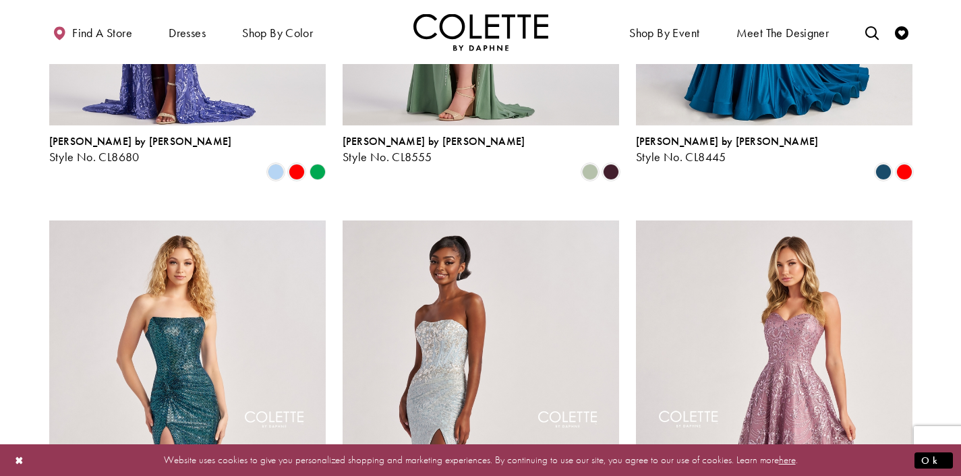
scroll to position [87, 0]
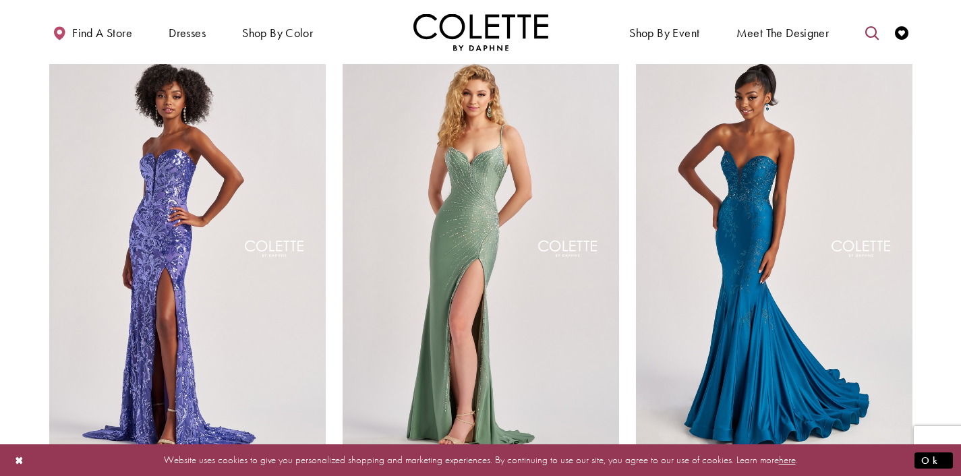
click at [865, 29] on link "Toggle search" at bounding box center [872, 31] width 20 height 37
click at [790, 38] on input "Search" at bounding box center [804, 33] width 163 height 20
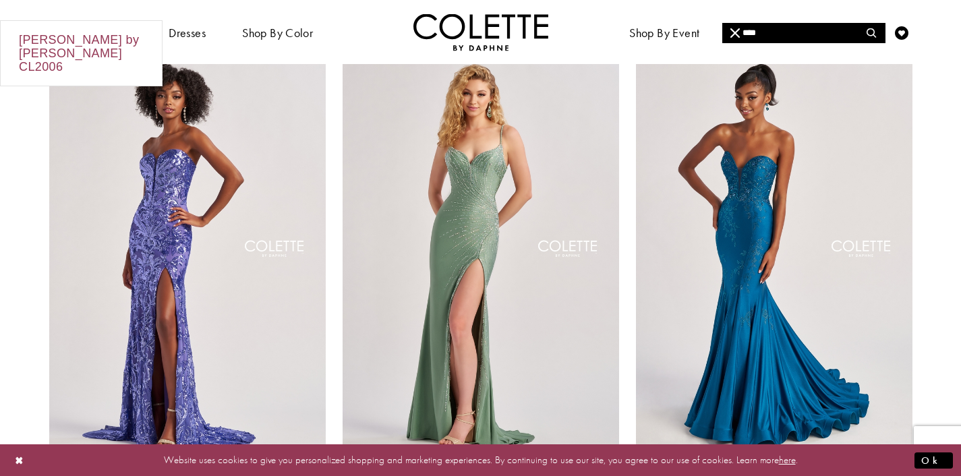
click at [119, 32] on div "Colette by Daphne CL2006" at bounding box center [81, 53] width 161 height 65
type input "**********"
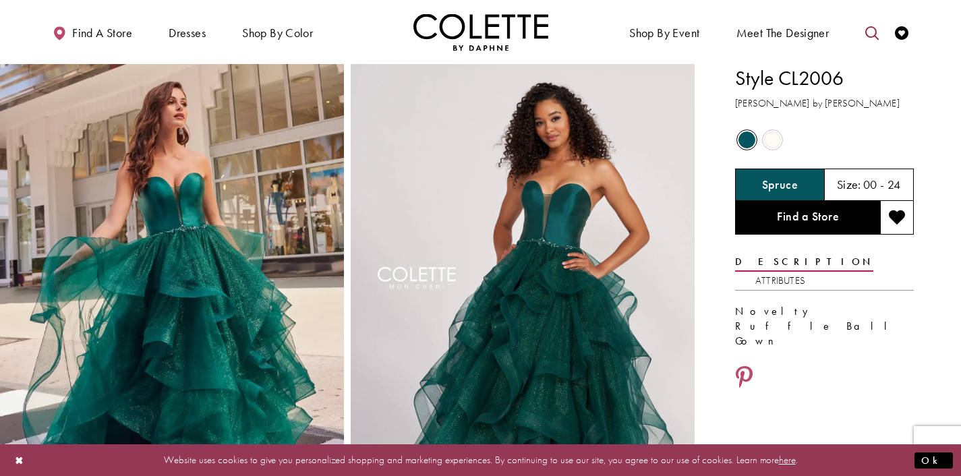
click at [870, 34] on icon "Toggle search" at bounding box center [872, 32] width 13 height 13
click at [810, 29] on input "Search" at bounding box center [804, 33] width 163 height 20
type input "******"
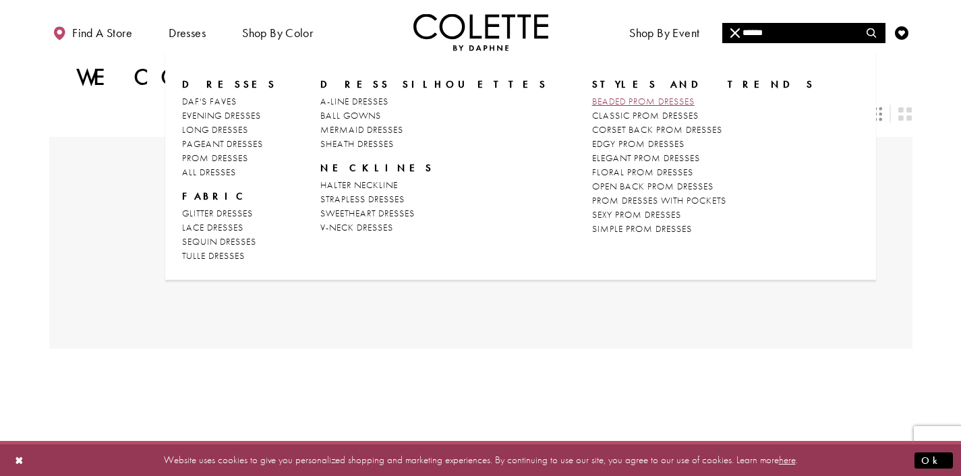
click at [592, 100] on span "BEADED PROM DRESSES" at bounding box center [643, 101] width 103 height 12
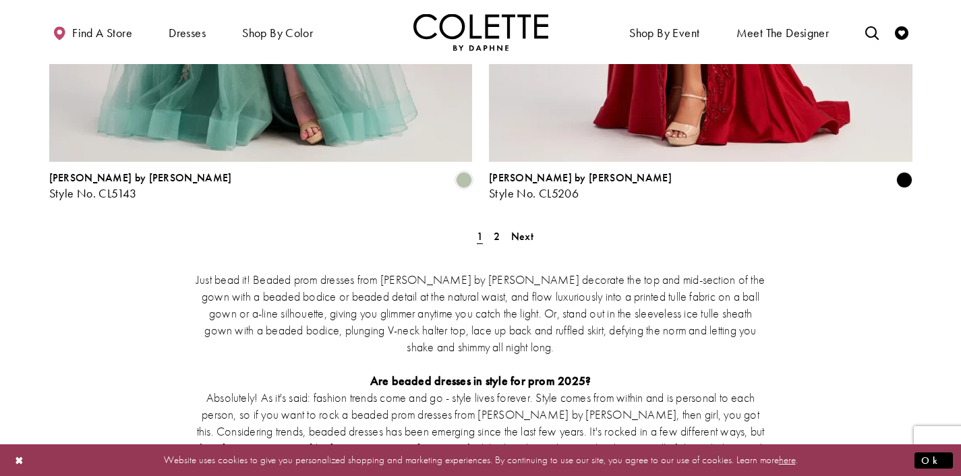
scroll to position [2581, 0]
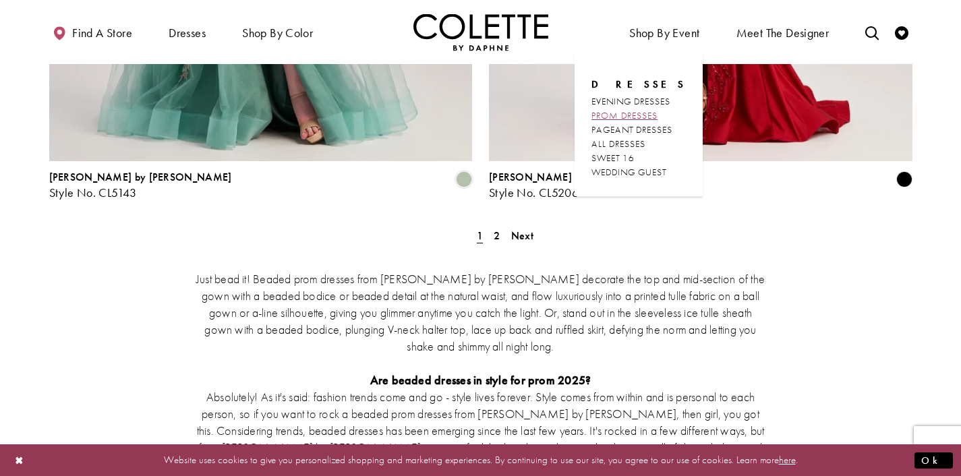
click at [622, 115] on span "PROM DRESSES" at bounding box center [625, 115] width 66 height 12
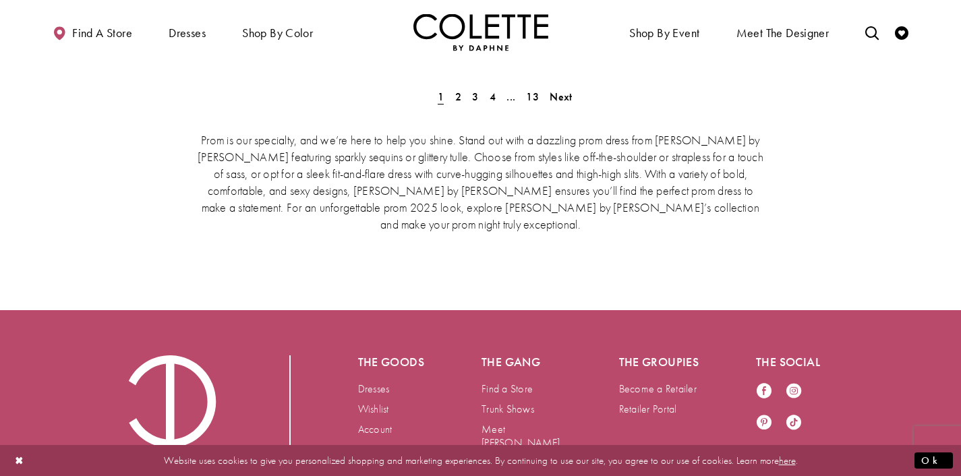
scroll to position [3293, 0]
